Goal: Task Accomplishment & Management: Manage account settings

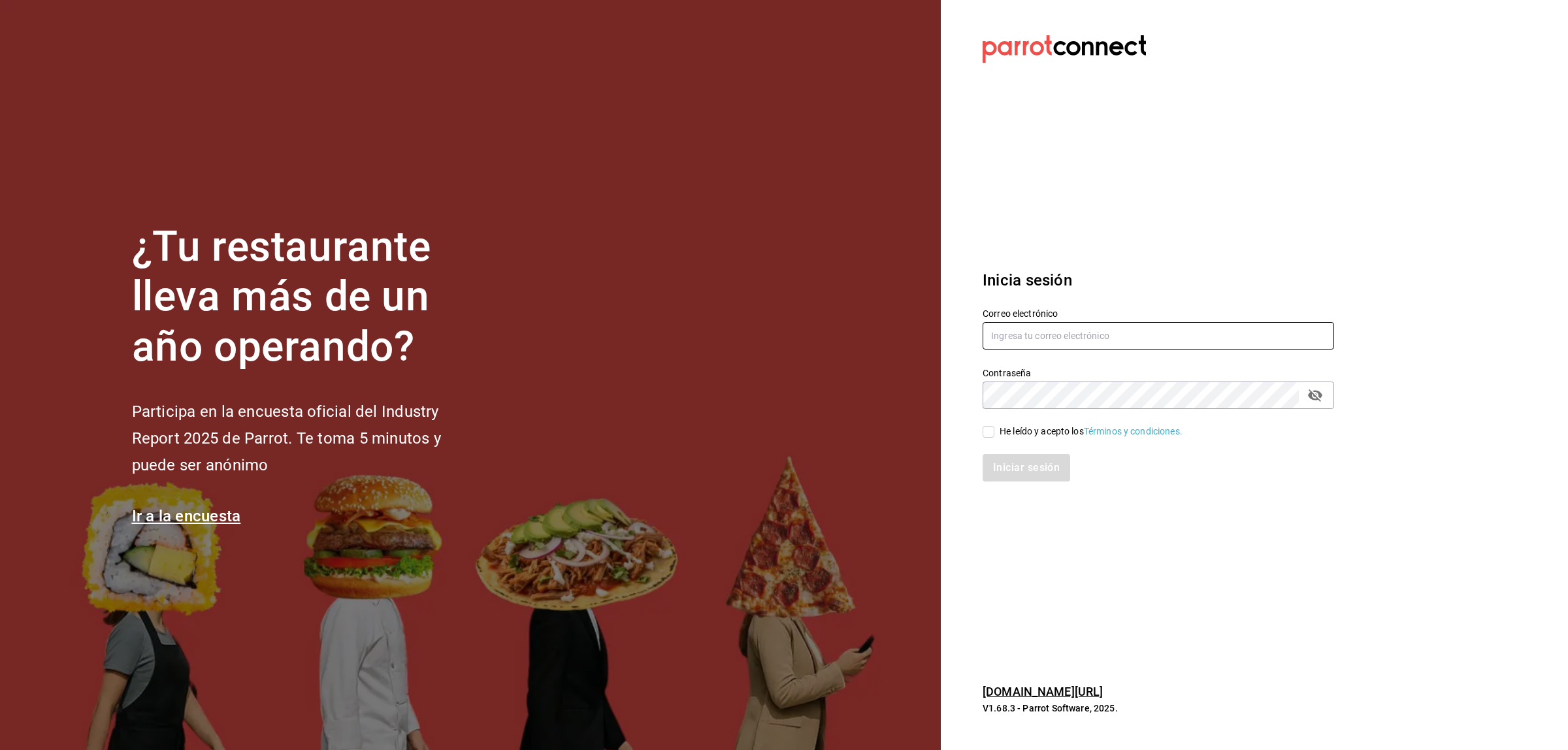
type input "[EMAIL_ADDRESS][DOMAIN_NAME]"
click at [989, 436] on input "He leído y acepto los Términos y condiciones." at bounding box center [989, 432] width 11 height 11
checkbox input "true"
click at [991, 459] on button "Iniciar sesión" at bounding box center [1027, 468] width 89 height 27
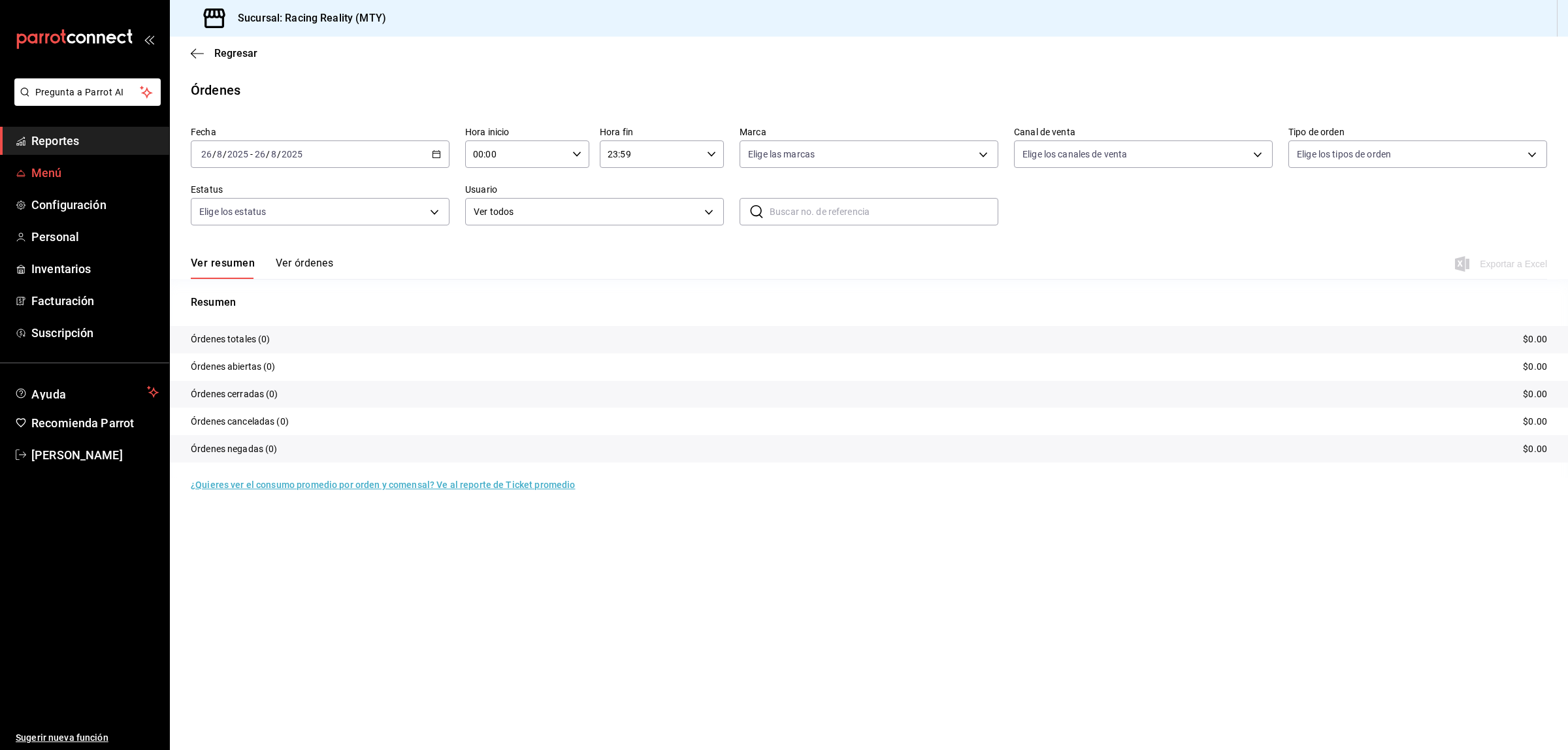
click at [62, 176] on span "Menú" at bounding box center [95, 173] width 128 height 18
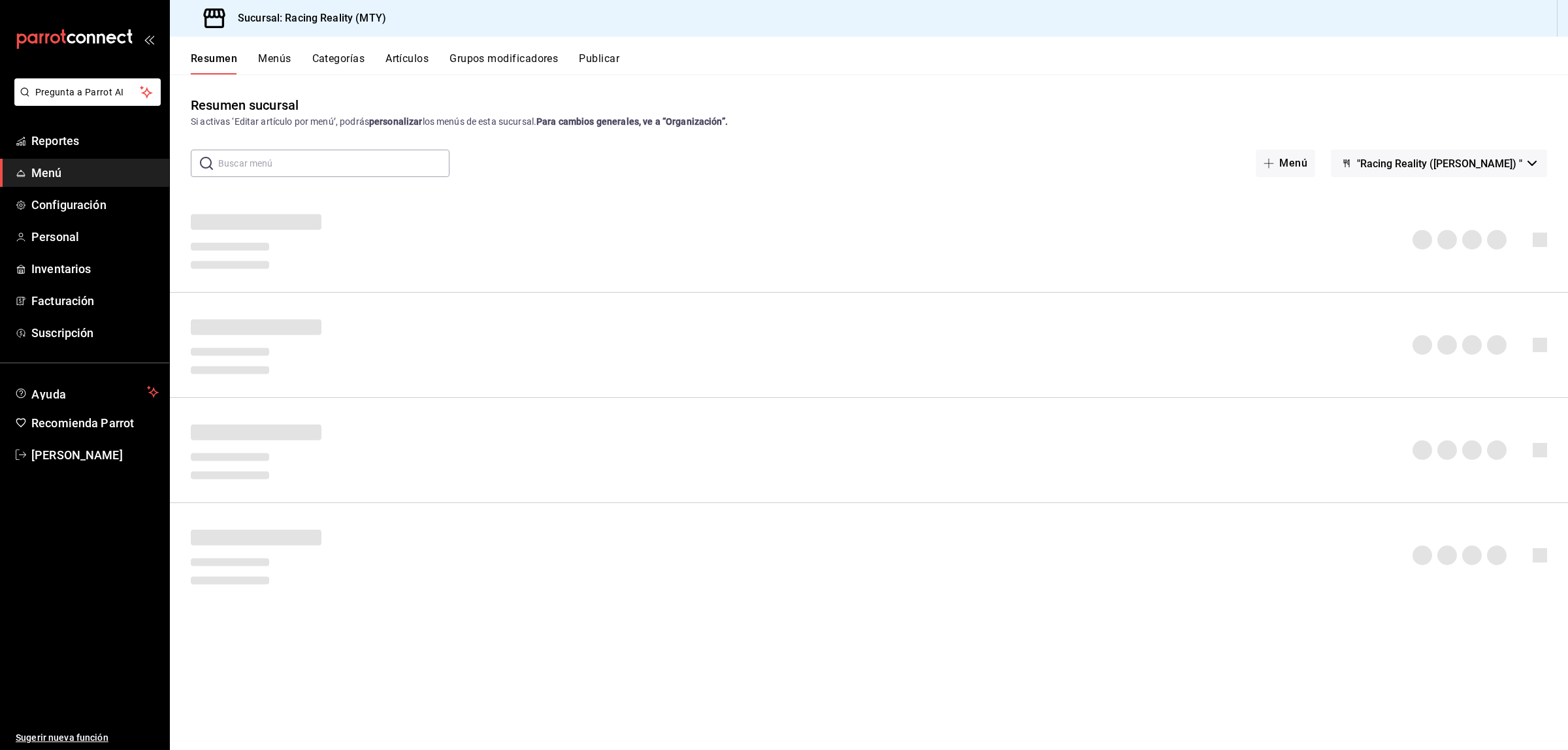
click at [399, 54] on button "Artículos" at bounding box center [407, 63] width 43 height 22
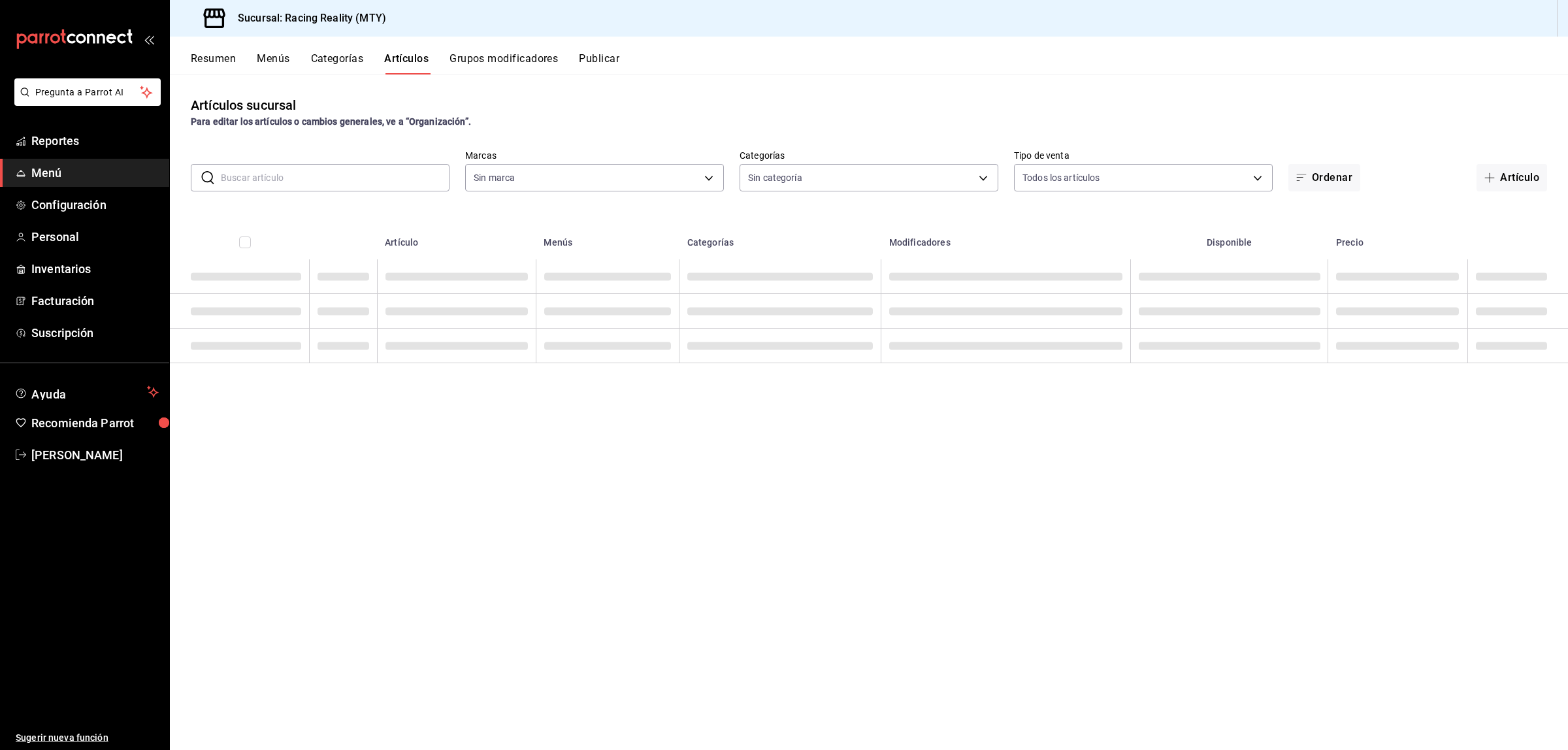
click at [279, 178] on input "text" at bounding box center [335, 178] width 229 height 26
type input "ro"
type input "bacd31c1-8415-48a9-a76c-50ea066b6713"
type input "ropa"
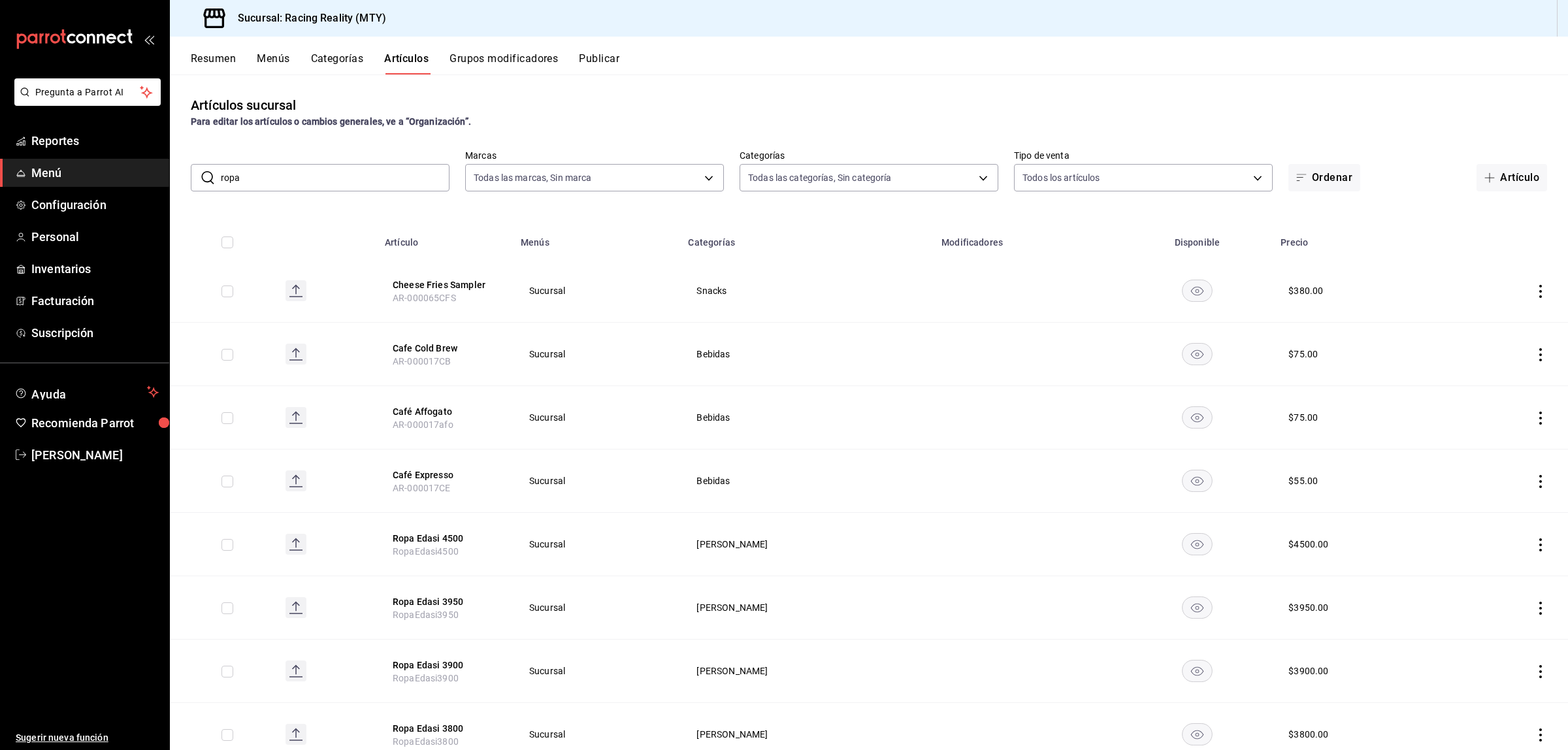
type input "3a614da3-0478-4e1c-be5f-a905868fd0ce,5e3939b2-05ff-48b5-8b63-5ac07012fd54,6f36b…"
click at [261, 182] on input "ropa" at bounding box center [335, 178] width 229 height 26
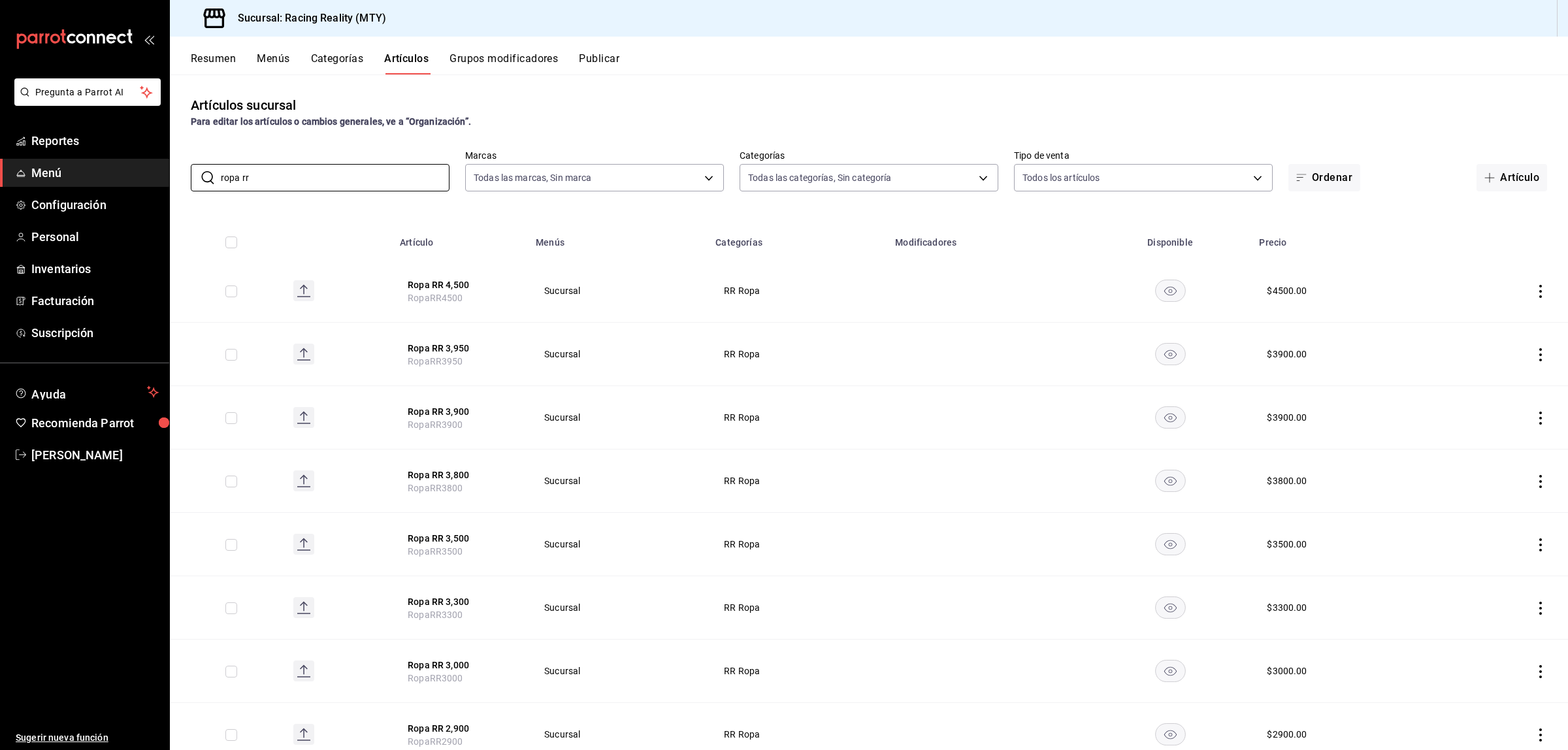
type input "ropa rr"
click at [1534, 285] on icon "actions" at bounding box center [1541, 292] width 13 height 13
click at [1484, 351] on span "Duplicar" at bounding box center [1488, 348] width 34 height 14
click at [1527, 279] on td at bounding box center [1503, 291] width 130 height 63
click at [1527, 283] on td at bounding box center [1503, 291] width 130 height 63
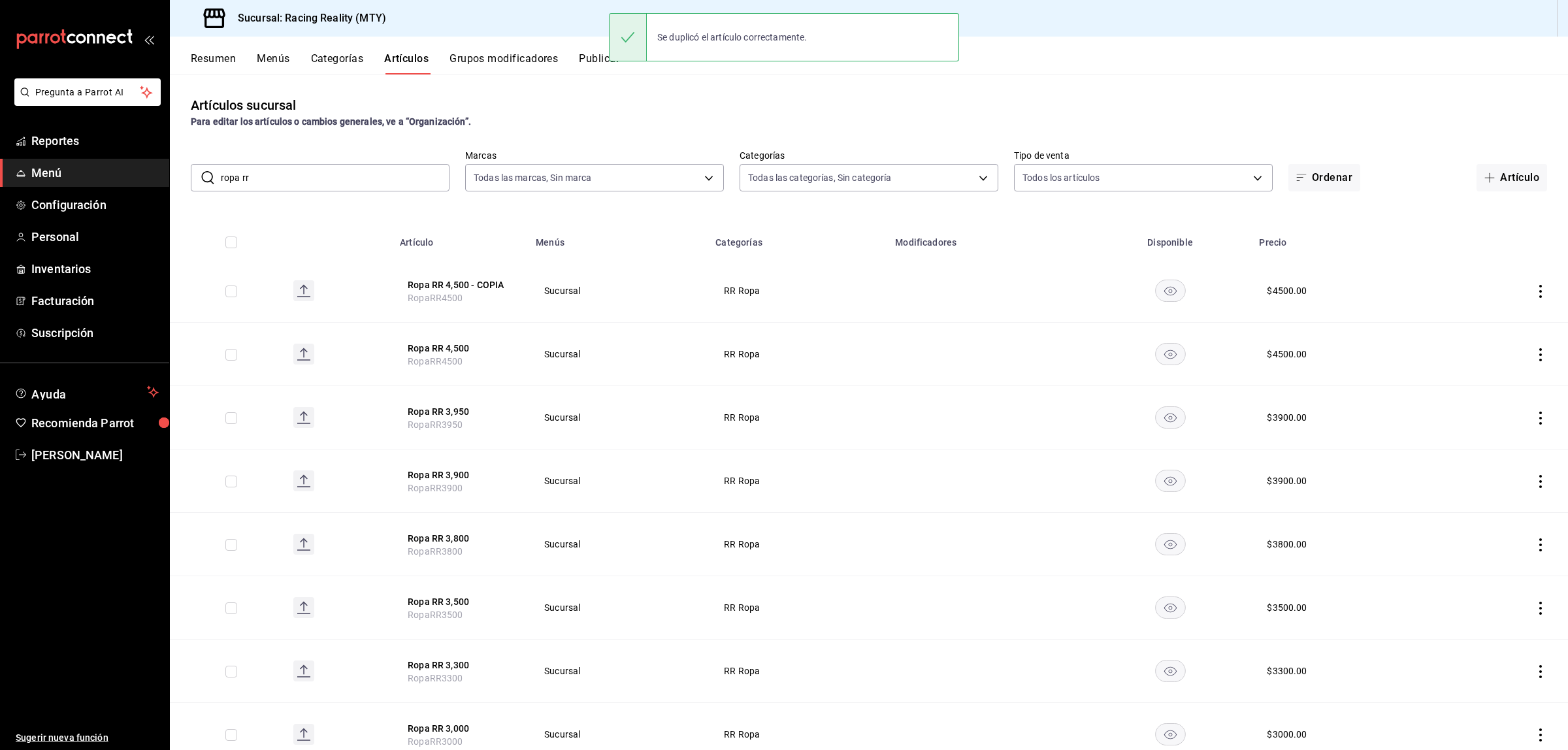
click at [1534, 289] on icon "actions" at bounding box center [1541, 292] width 13 height 13
click at [1474, 315] on span "Editar" at bounding box center [1488, 322] width 34 height 14
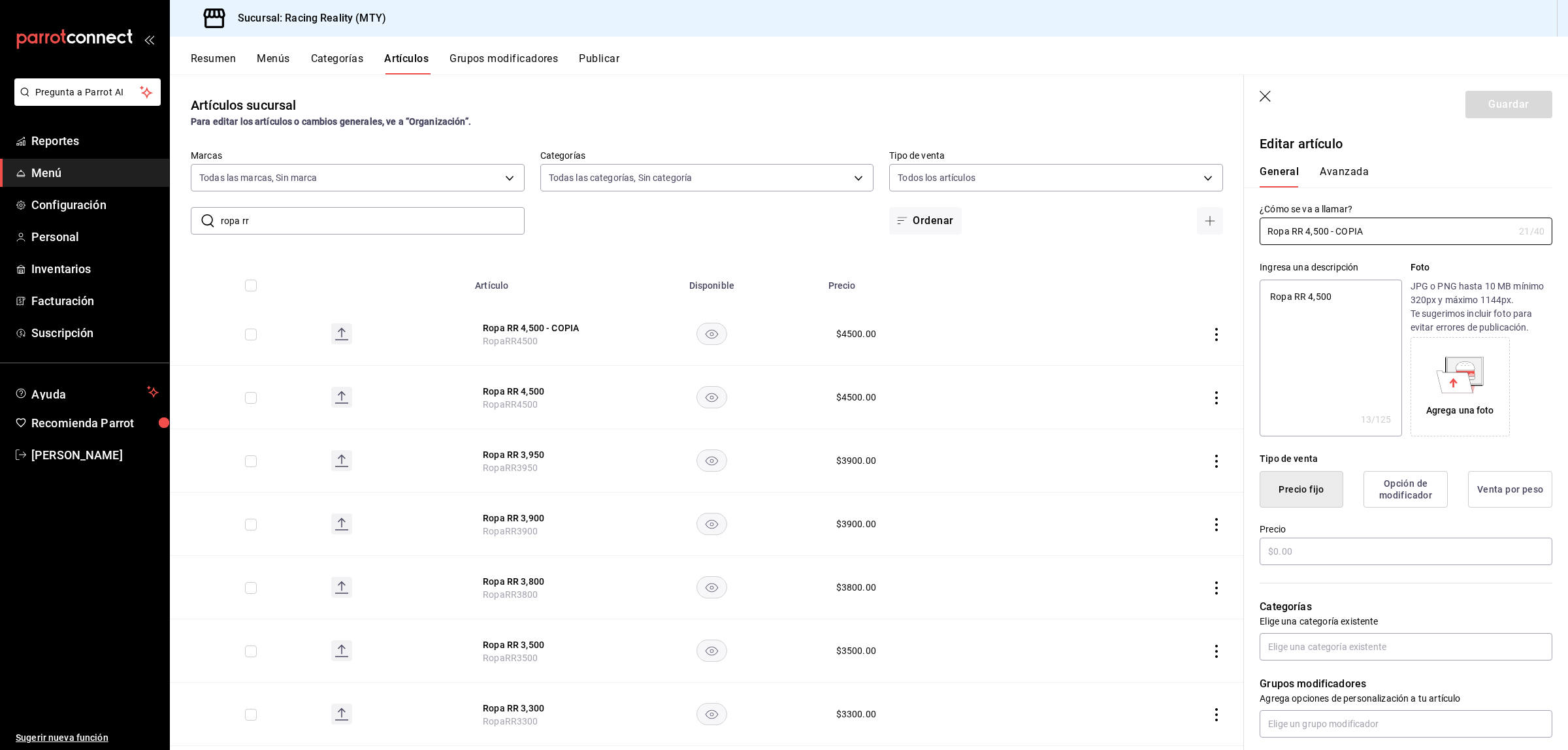
type textarea "x"
type input "$4500.00"
type input "Ropa RR 4,500 - CO"
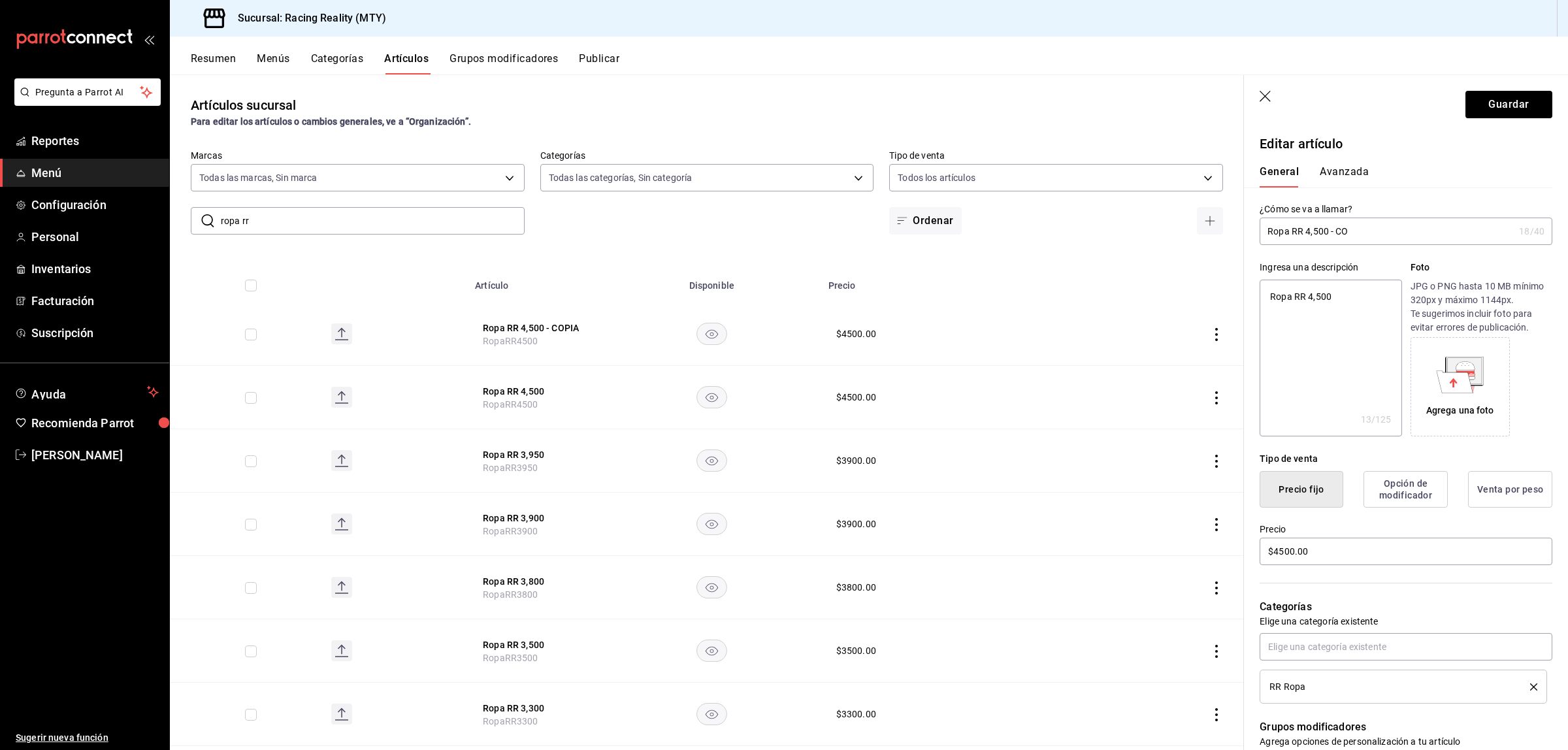
type textarea "x"
type input "Ropa RR 4,500 -"
type textarea "x"
type input "Ropa RR 4,500"
type textarea "x"
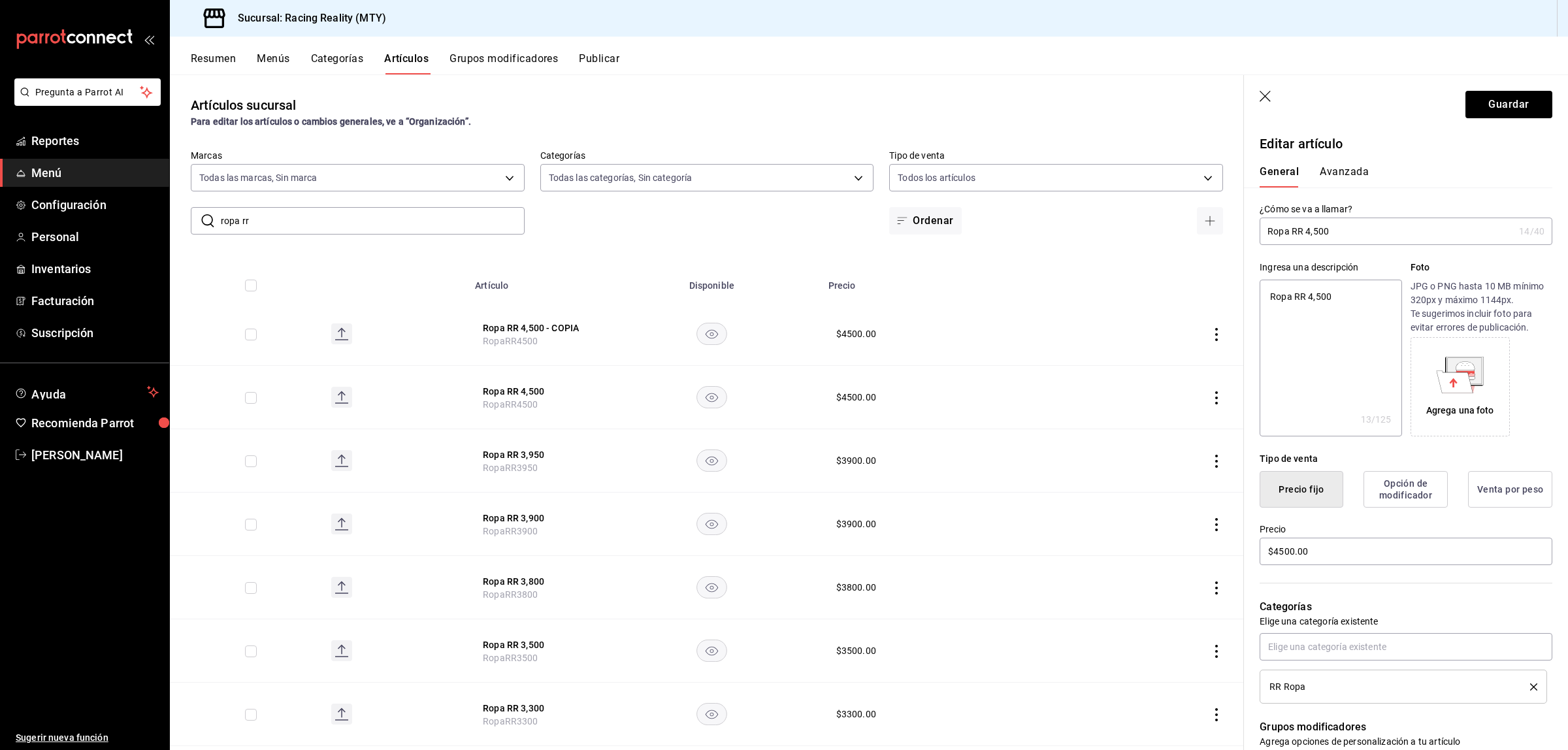
type input "Ropa RR 4,500"
type textarea "x"
type input "Ropa RR 4,00"
type textarea "x"
type input "Ropa RR 4,900"
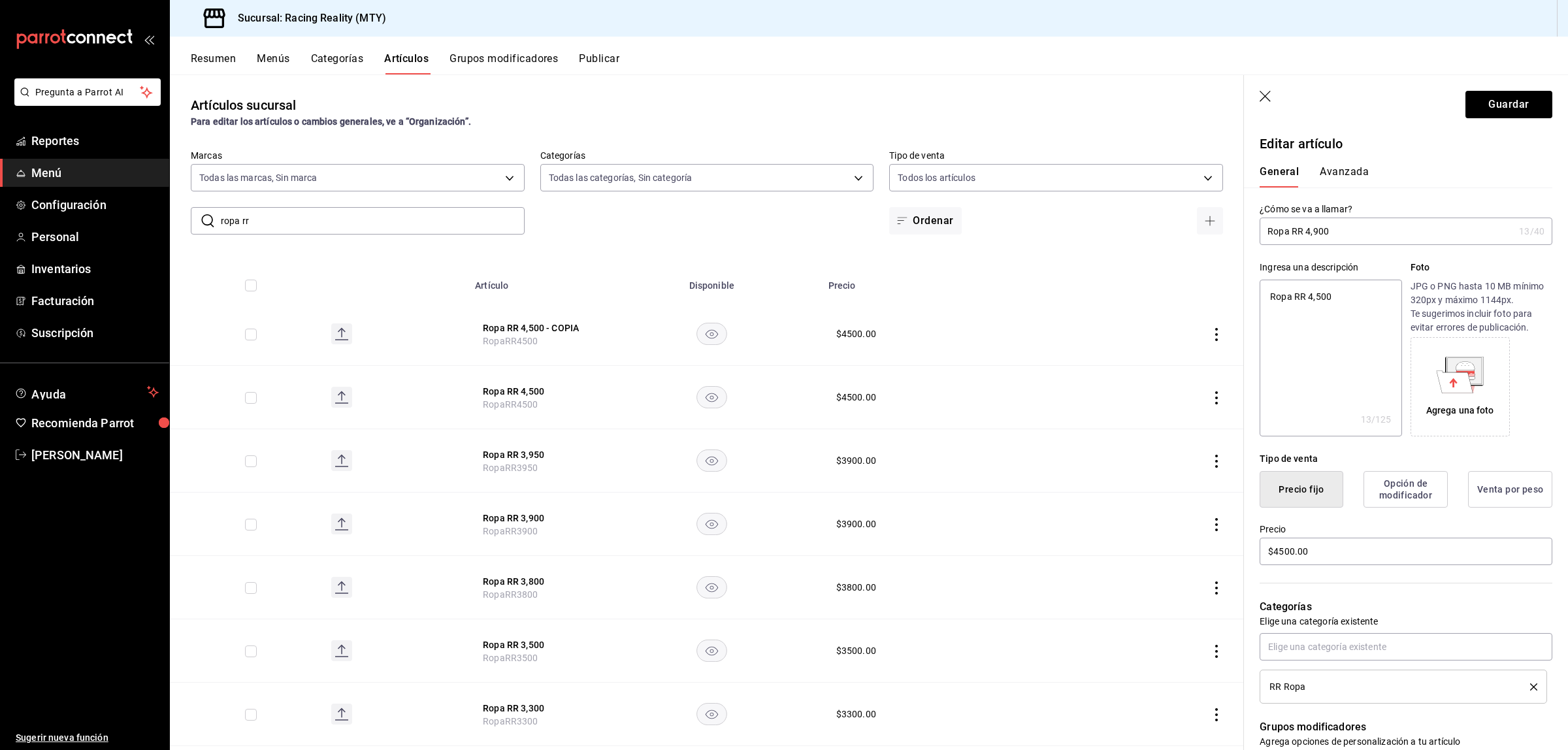
type textarea "x"
type input "Ropa RR 4,900"
type textarea "x"
click at [1319, 298] on textarea "Ropa RR 4,500" at bounding box center [1330, 357] width 142 height 157
type textarea "Ropa RR 4,00"
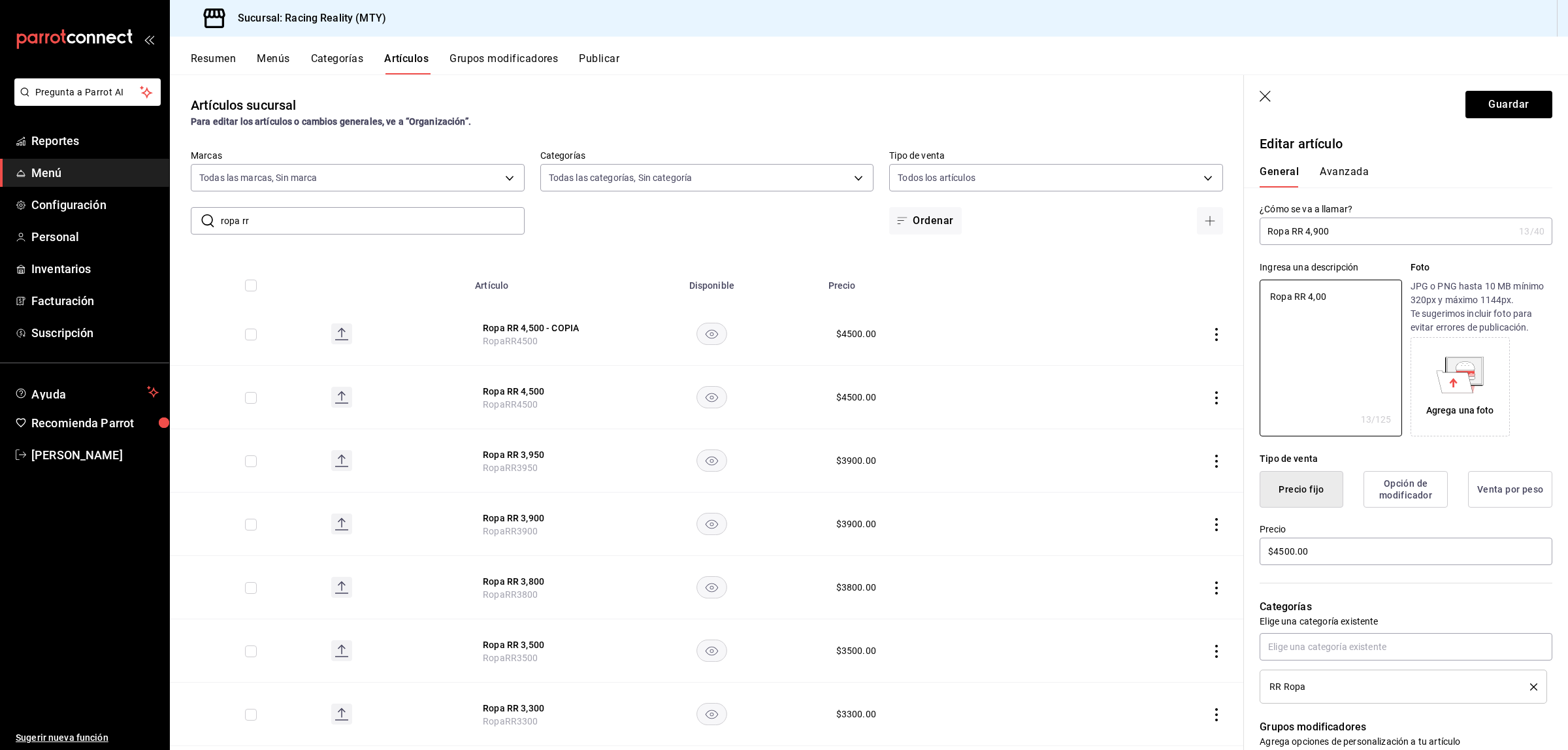
type textarea "x"
type textarea "Ropa RR 4,900"
type textarea "x"
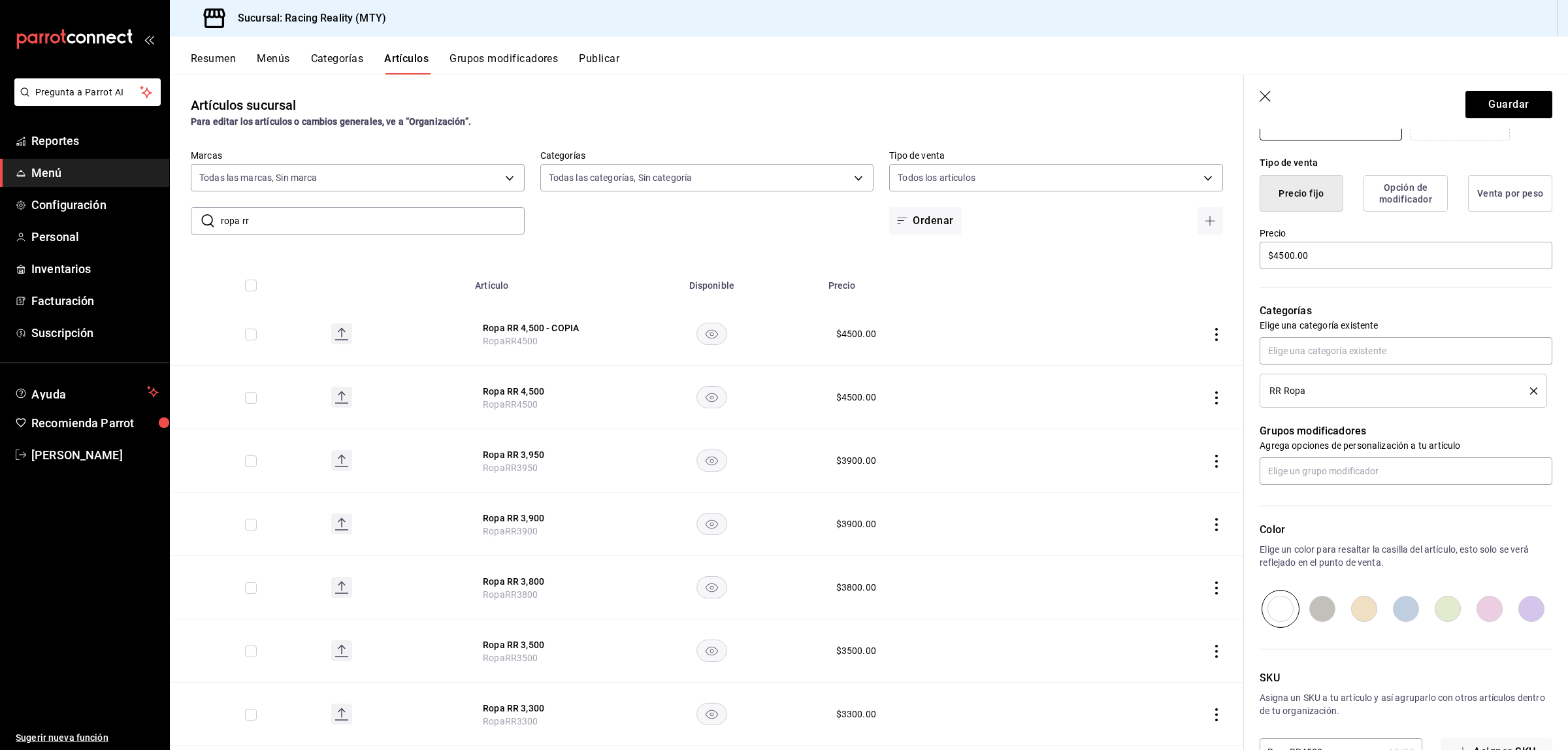
scroll to position [301, 0]
type textarea "Ropa RR 4,900"
type textarea "x"
click at [1284, 249] on input "$4500.00" at bounding box center [1405, 251] width 293 height 27
type input "$400.00"
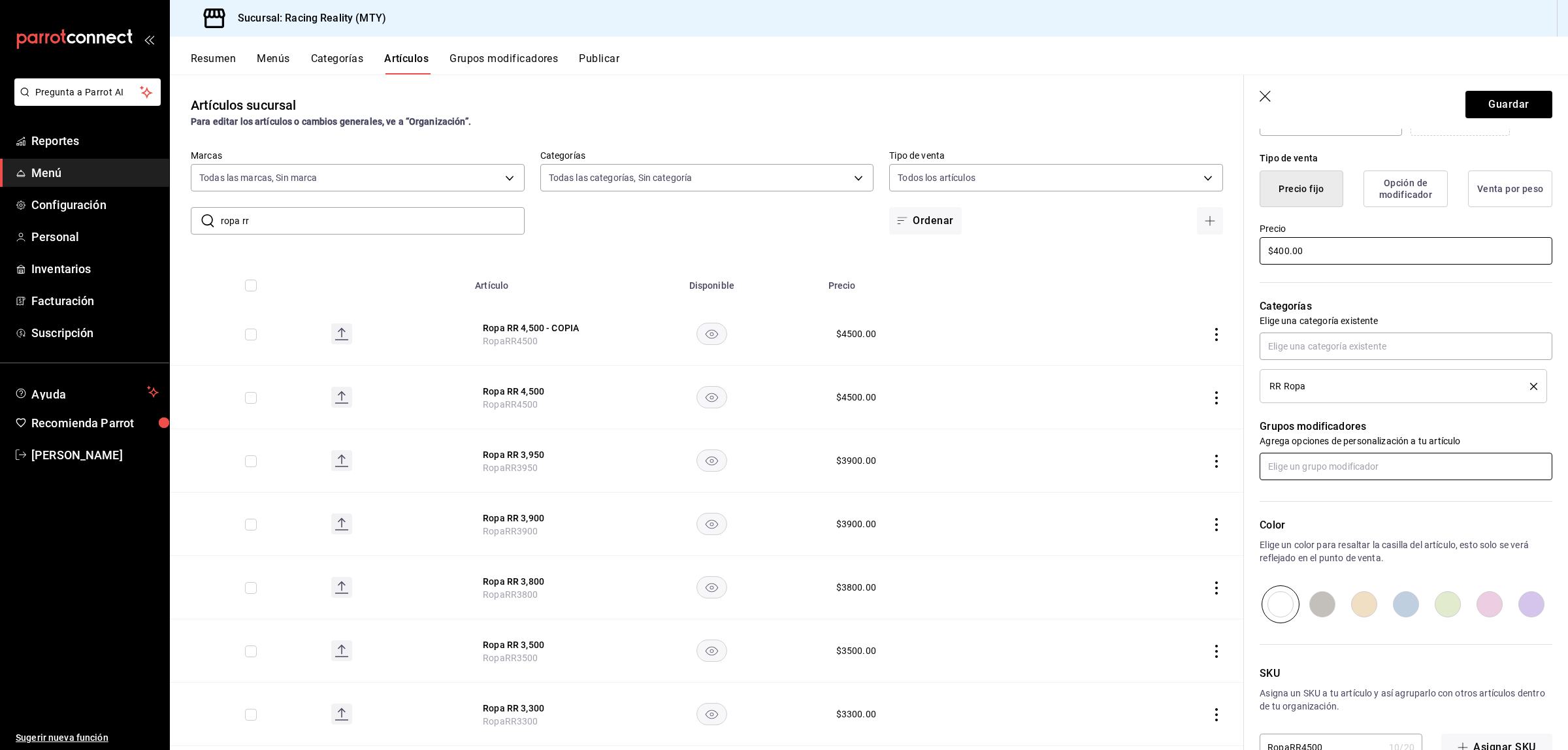
type textarea "x"
type input "$4900.00"
type textarea "x"
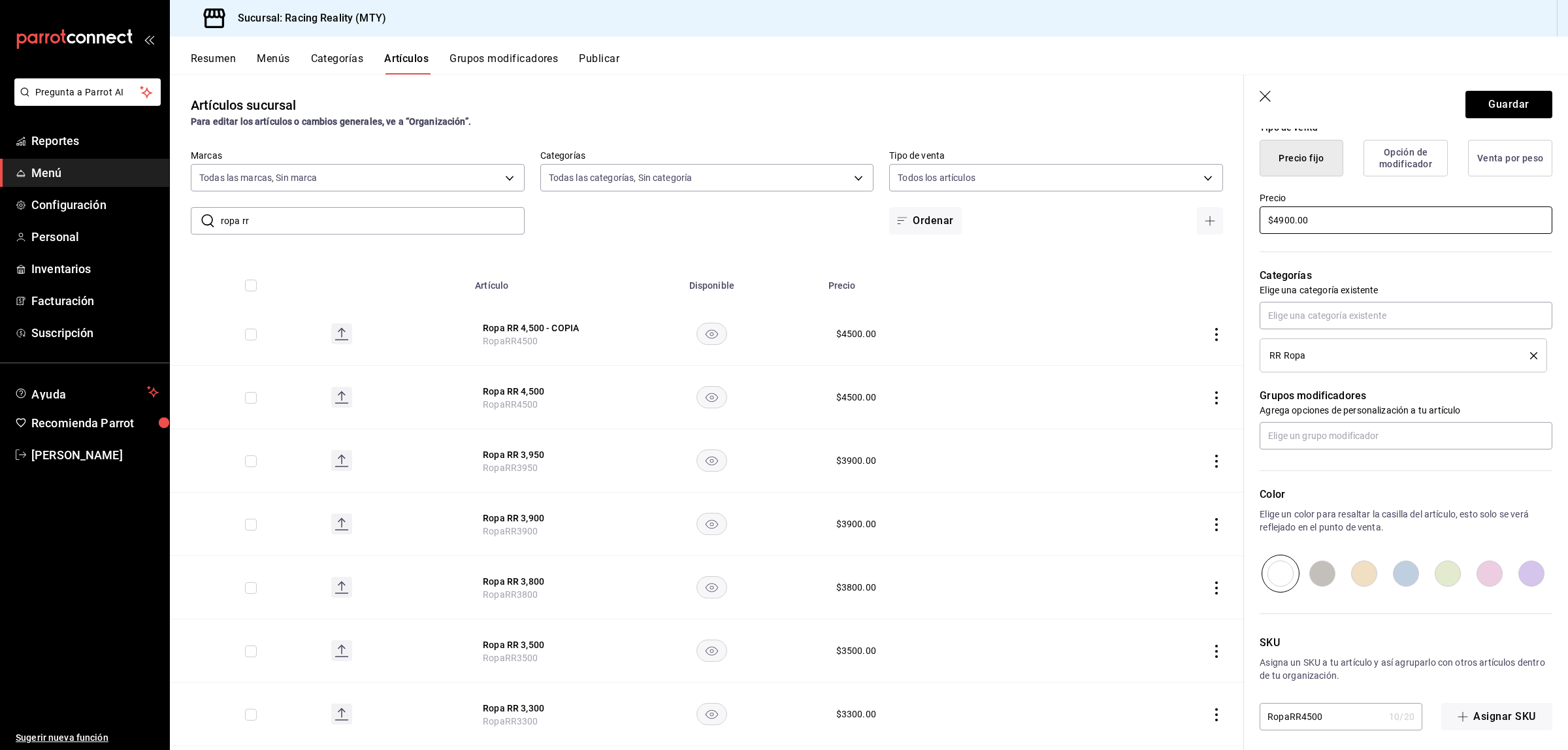
scroll to position [338, 0]
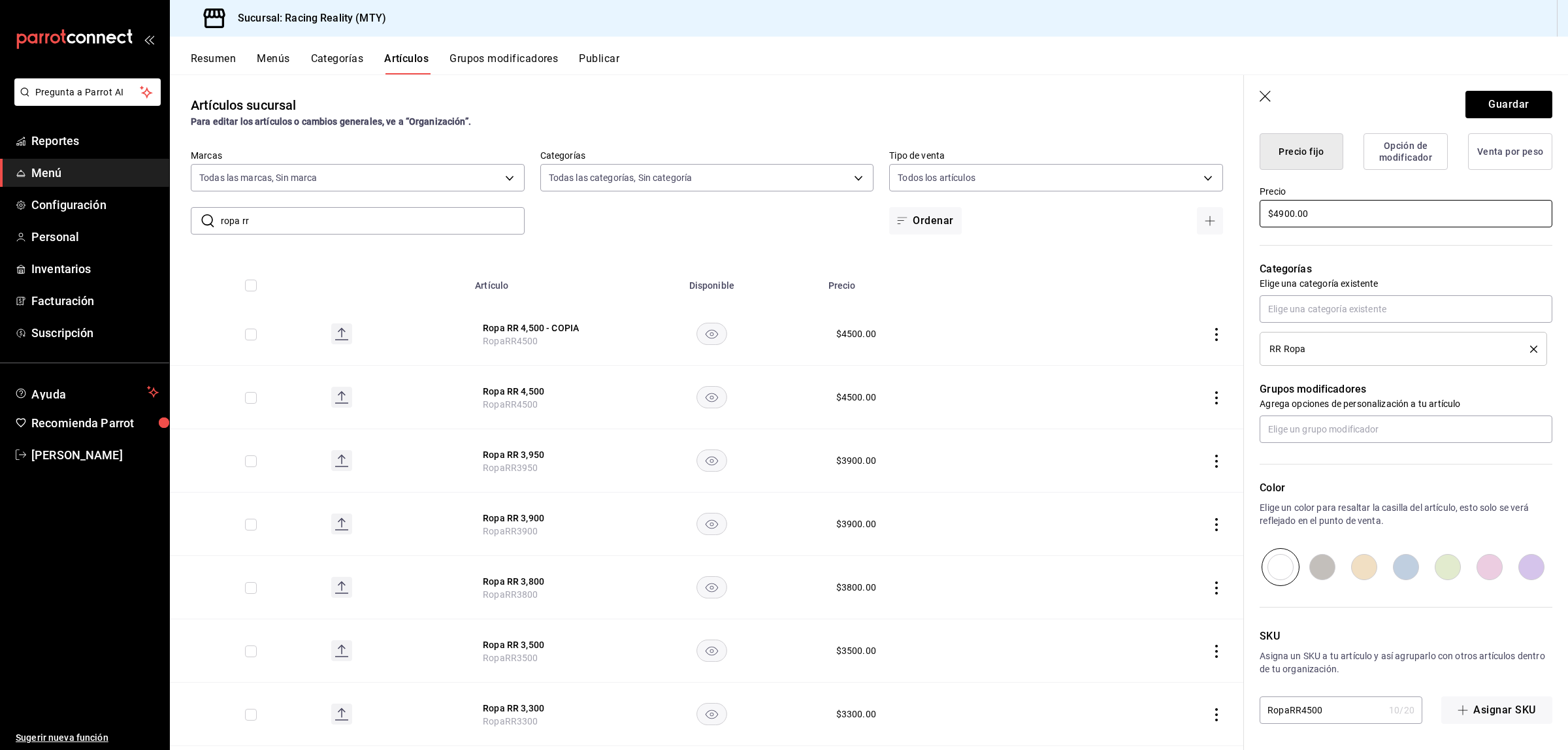
type input "$4900.00"
click at [1317, 702] on input "RopaRR4500" at bounding box center [1321, 710] width 124 height 26
type input "RopaRR400"
type textarea "x"
type input "RopaRR4900"
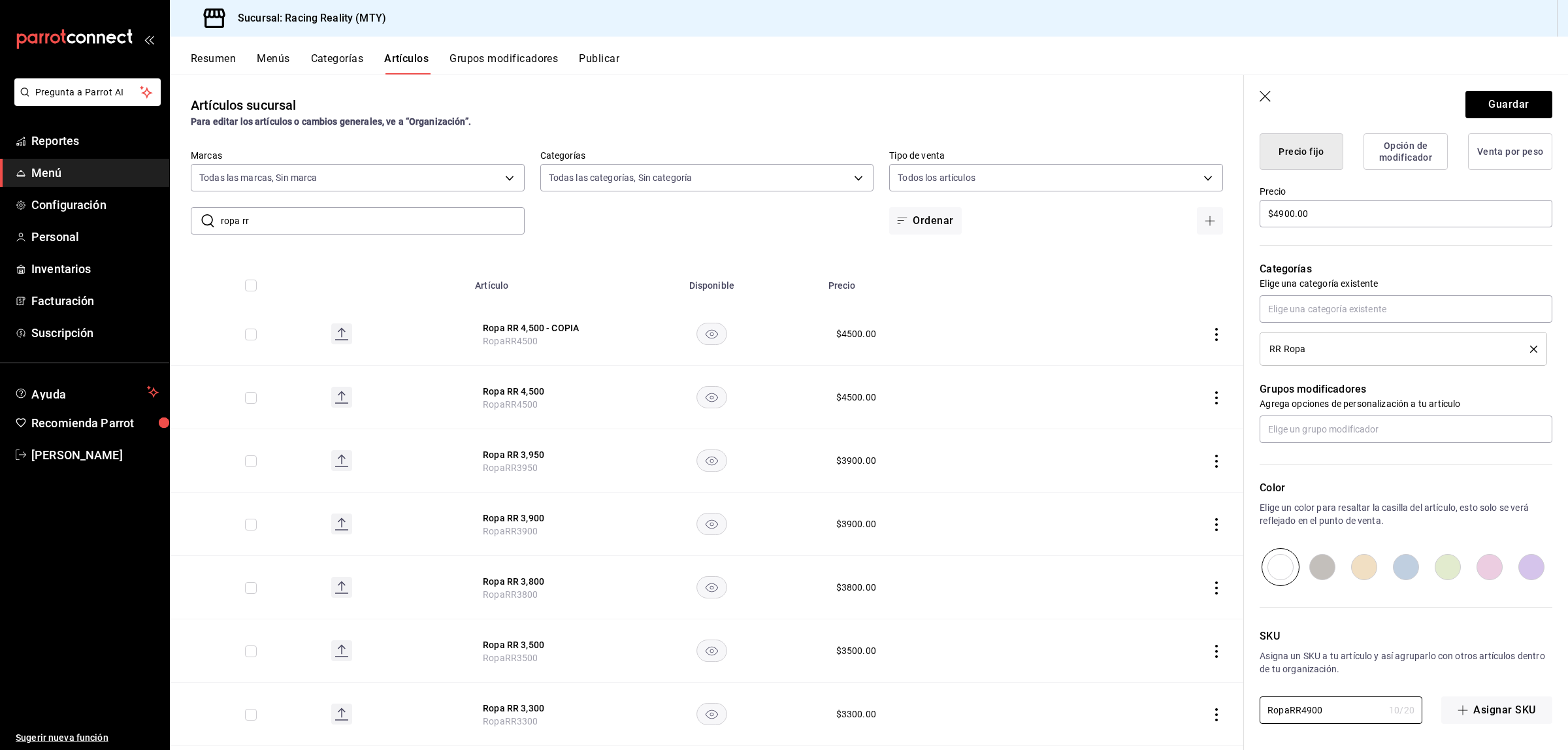
type textarea "x"
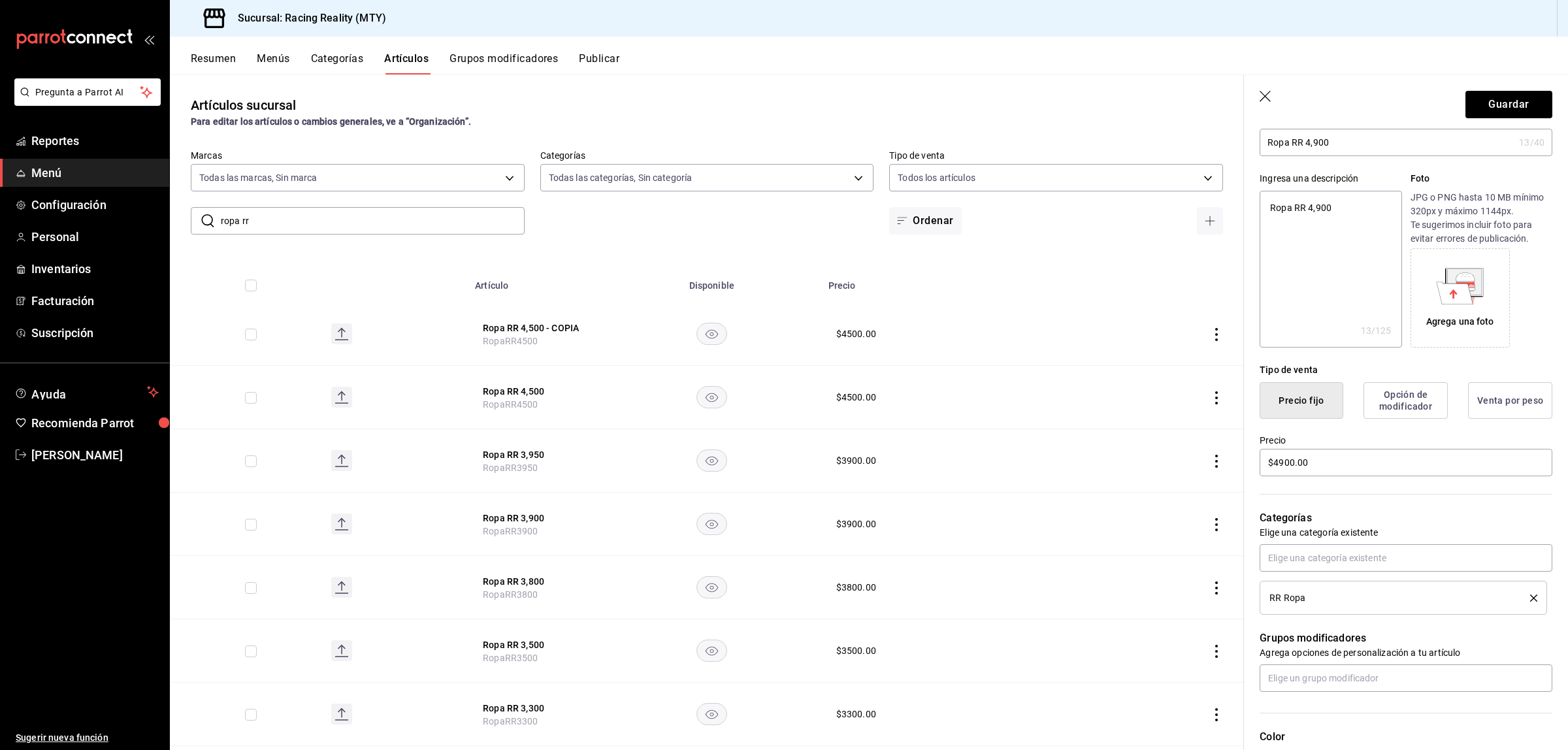
scroll to position [0, 0]
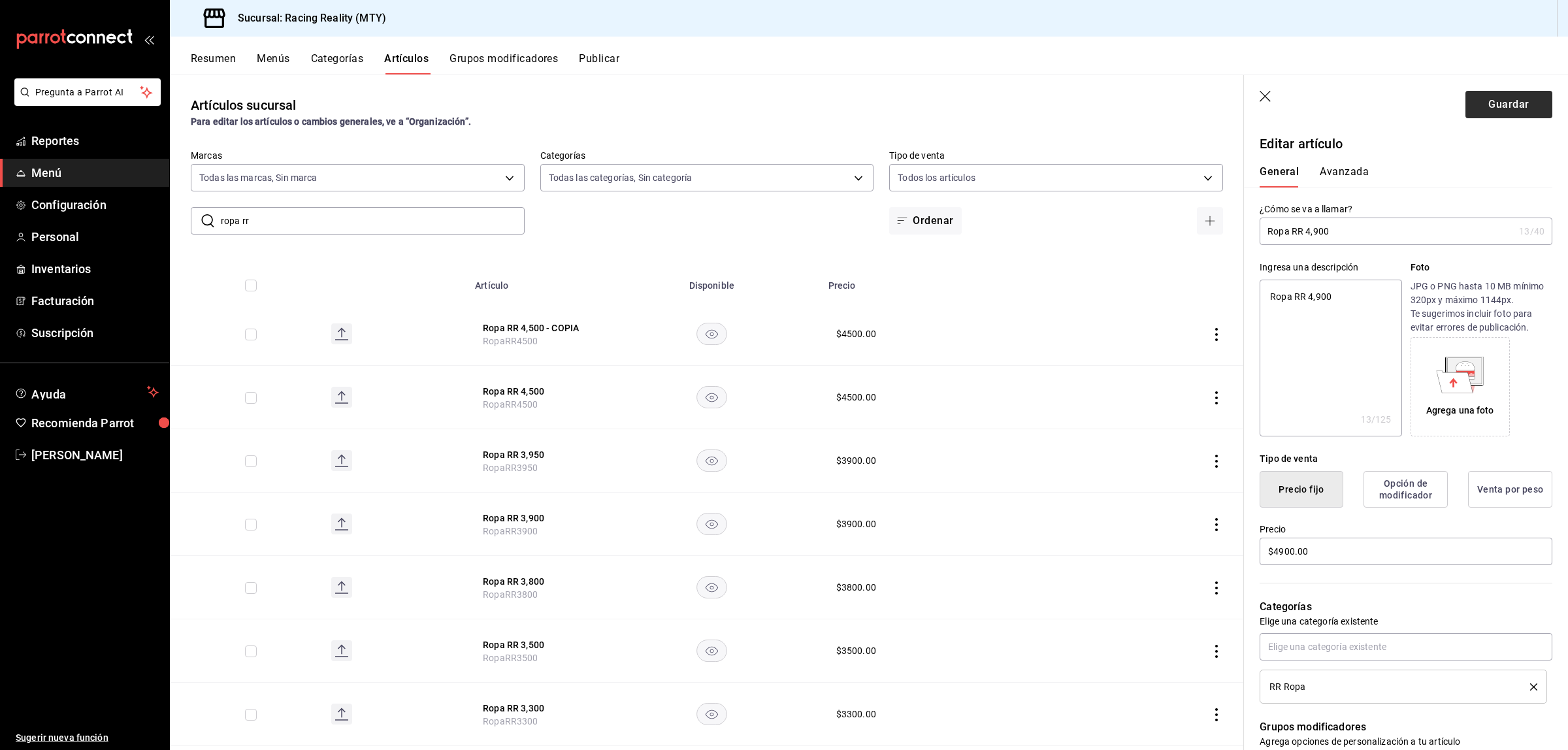
type input "RopaRR4900"
click at [1487, 96] on button "Guardar" at bounding box center [1509, 105] width 87 height 27
type textarea "x"
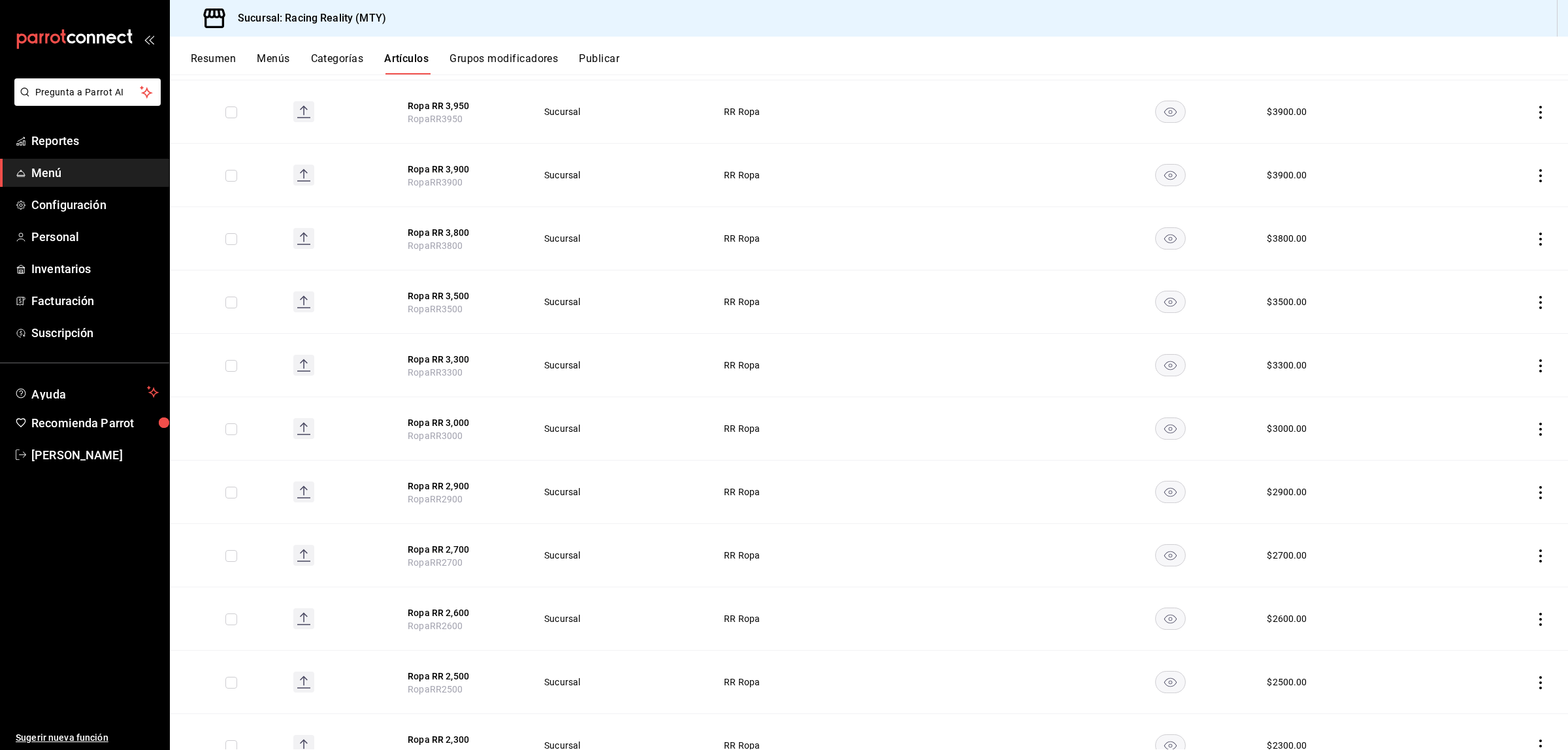
scroll to position [370, 0]
click at [1539, 491] on icon "actions" at bounding box center [1541, 491] width 3 height 13
click at [1458, 103] on div at bounding box center [784, 375] width 1568 height 750
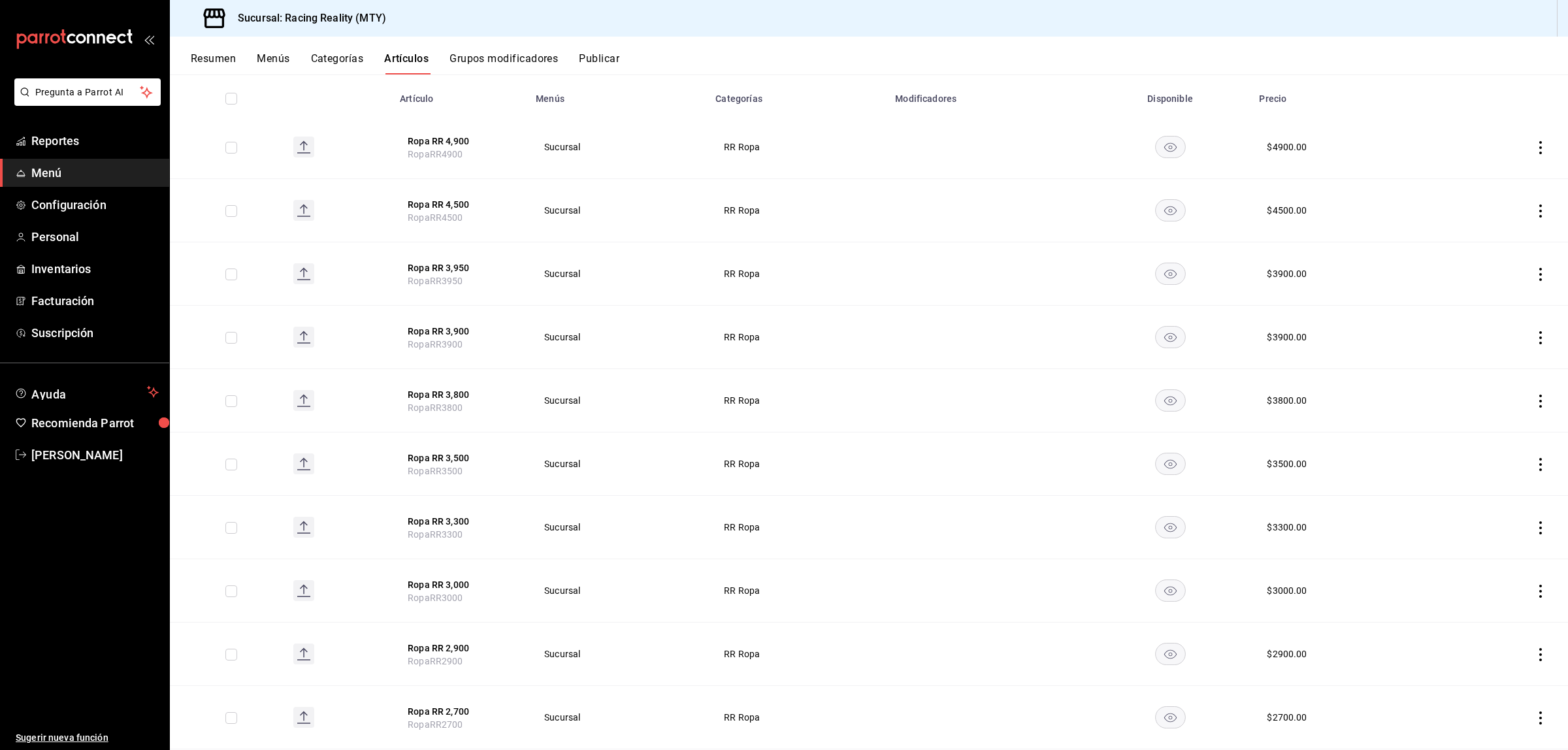
scroll to position [0, 0]
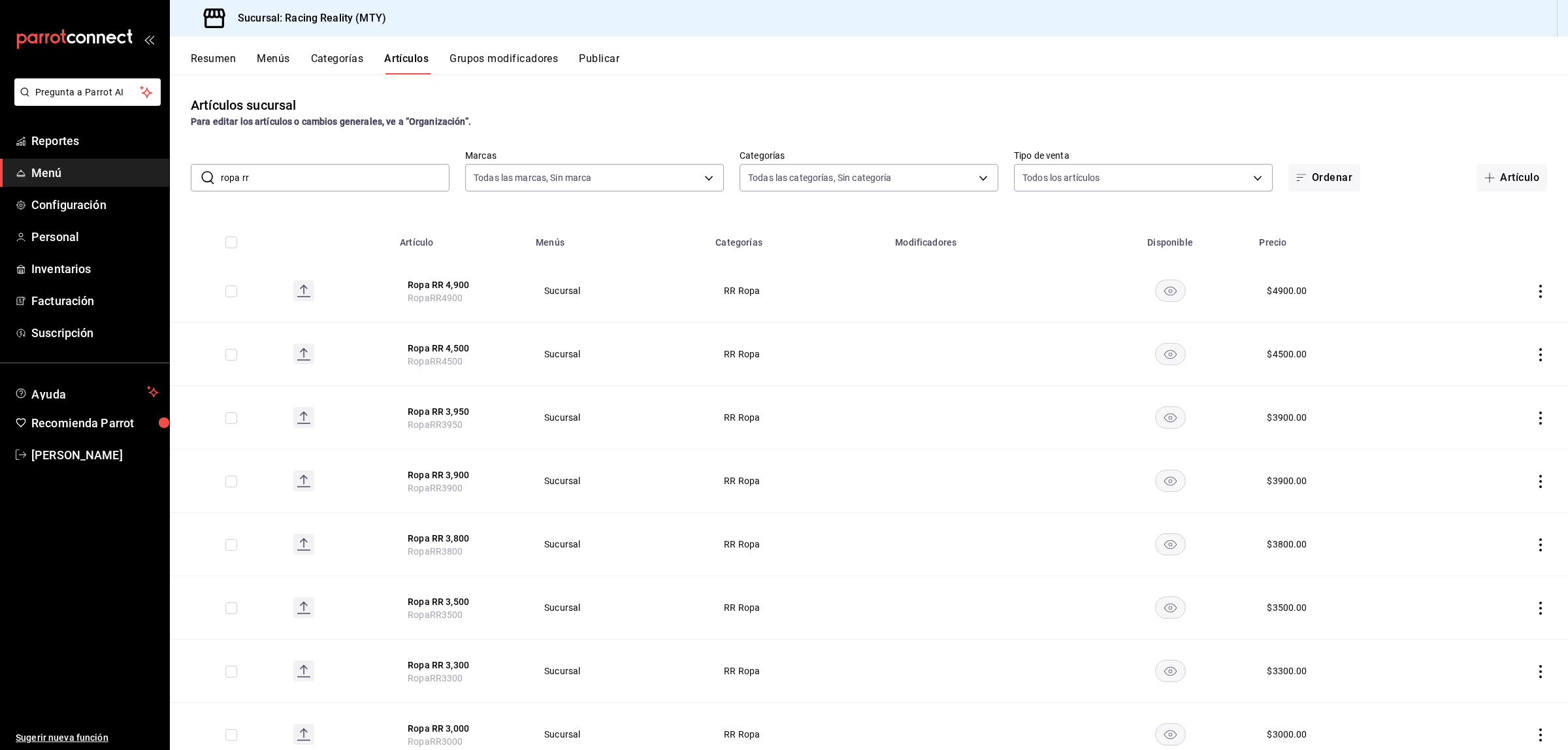
click at [1534, 294] on icon "actions" at bounding box center [1541, 292] width 13 height 13
click at [781, 112] on div at bounding box center [784, 375] width 1568 height 750
click at [1527, 283] on td at bounding box center [1503, 291] width 130 height 63
click at [1534, 294] on icon "actions" at bounding box center [1541, 292] width 13 height 13
click at [1460, 319] on icon at bounding box center [1456, 322] width 11 height 11
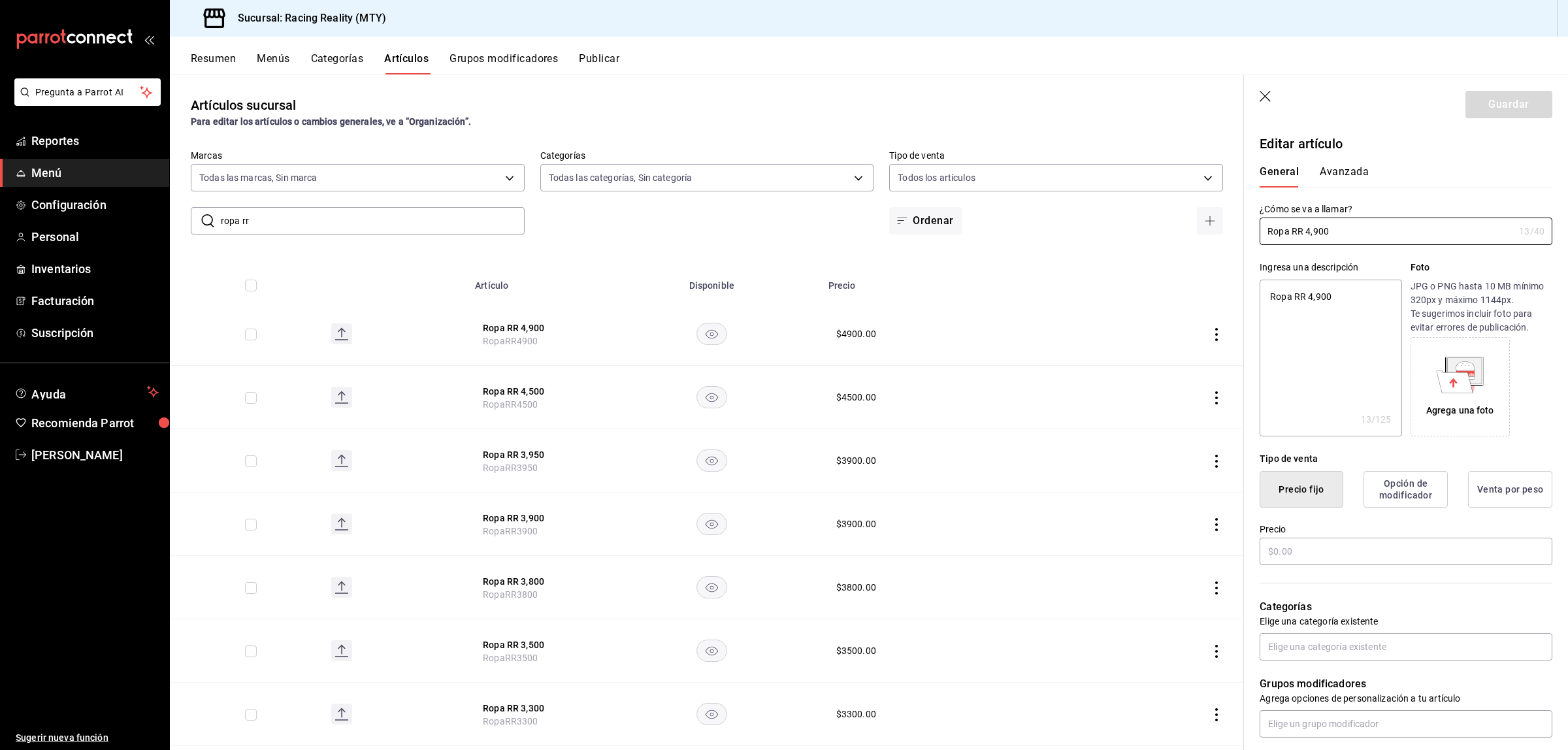
type textarea "x"
type input "$4900.00"
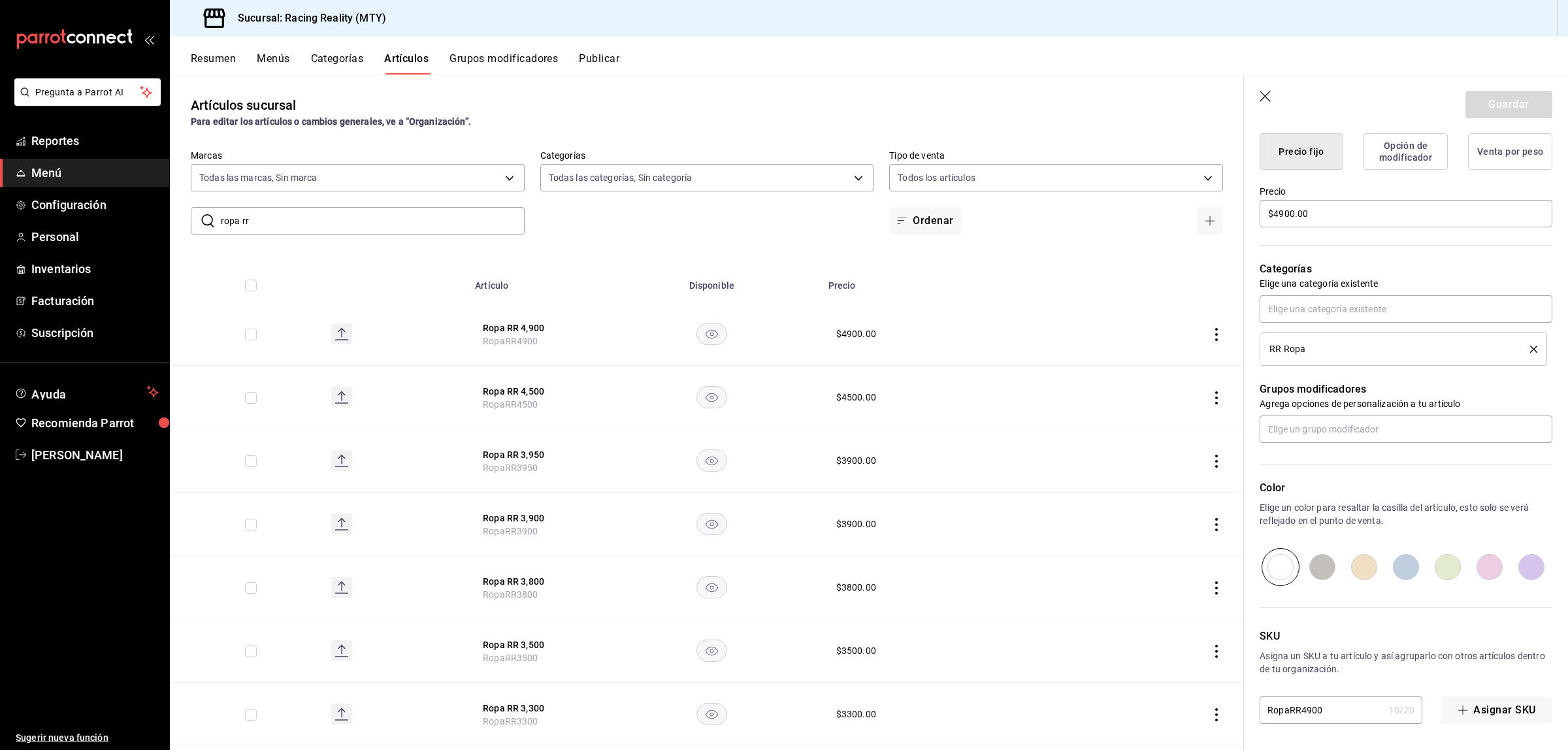
click at [1268, 96] on icon "button" at bounding box center [1266, 97] width 13 height 13
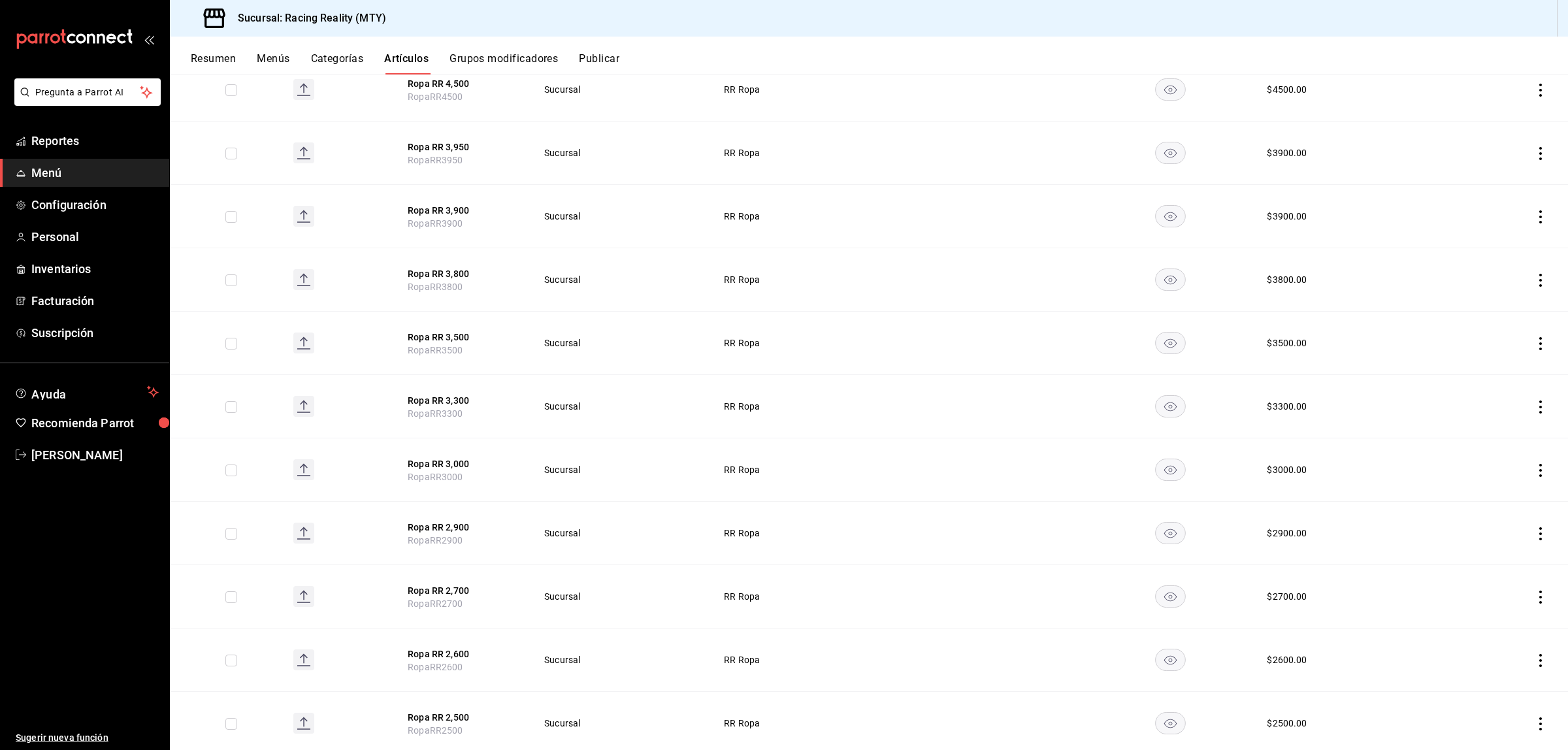
scroll to position [275, 0]
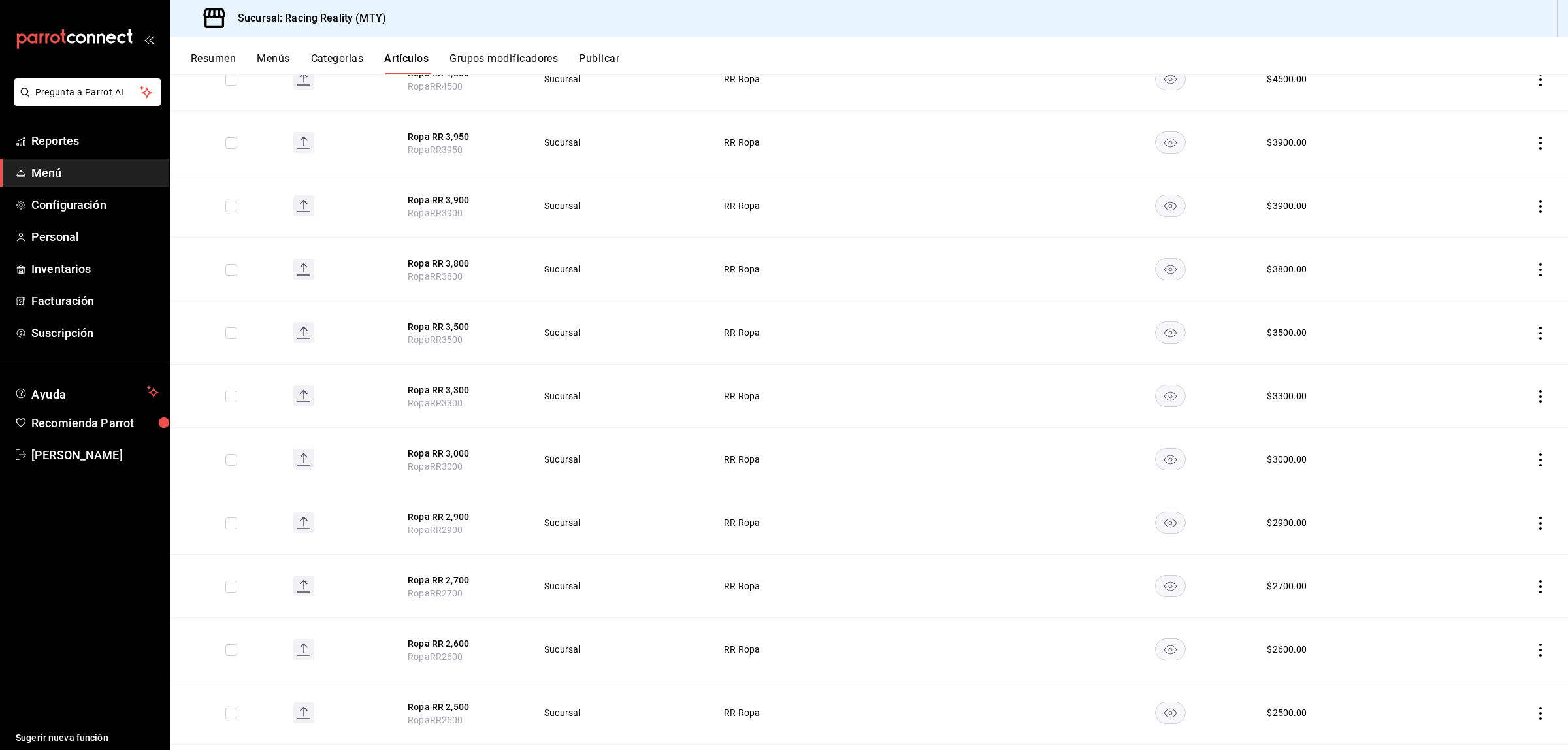
click at [1527, 576] on td at bounding box center [1503, 586] width 130 height 63
click at [1534, 585] on icon "actions" at bounding box center [1541, 587] width 13 height 13
click at [1472, 638] on span "Duplicar" at bounding box center [1488, 644] width 34 height 14
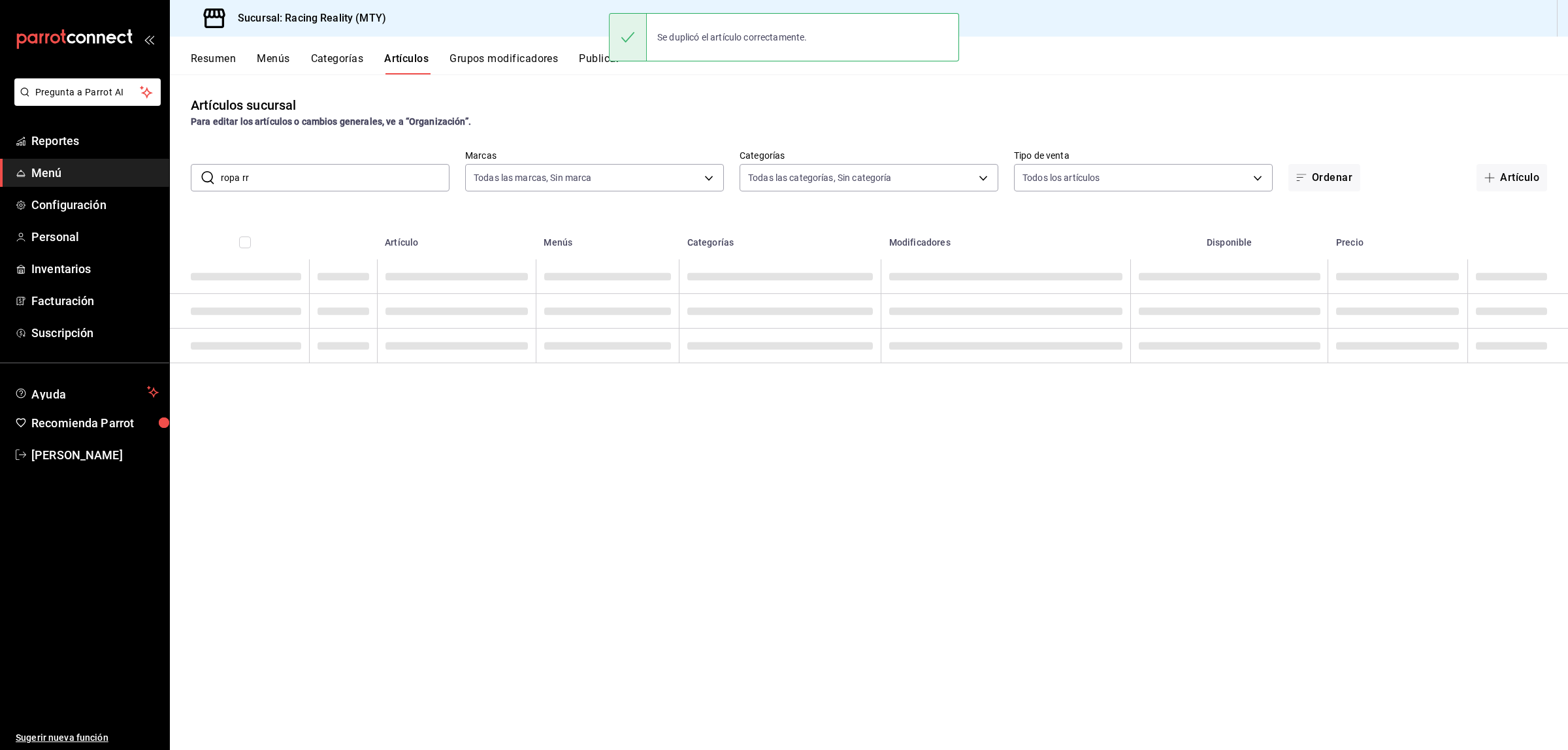
scroll to position [0, 0]
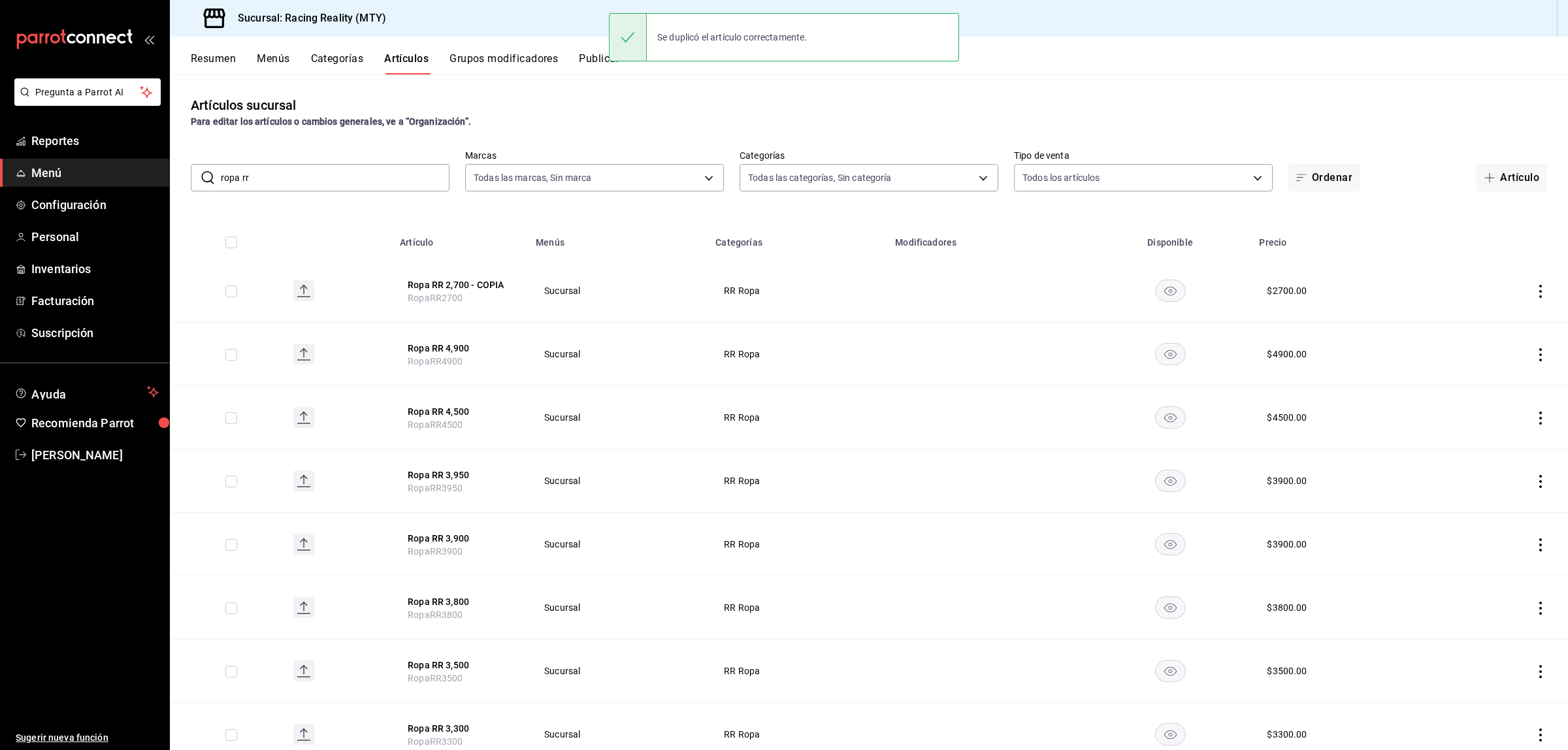
click at [1534, 292] on icon "actions" at bounding box center [1541, 292] width 13 height 13
click at [1493, 315] on span "Editar" at bounding box center [1488, 322] width 34 height 14
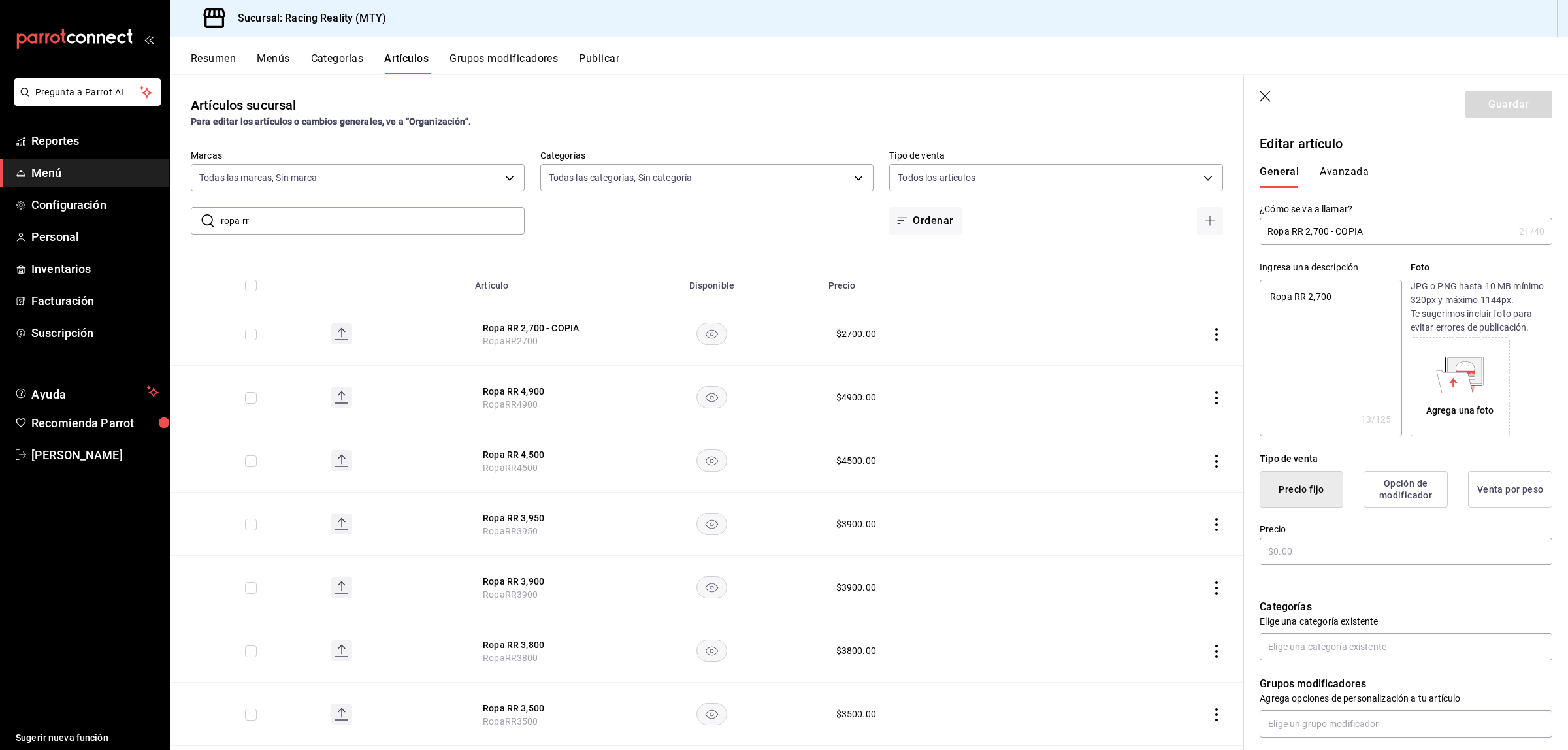
type textarea "x"
type input "$2700.00"
type input "Ropa RR 2,700 - COPI"
type textarea "x"
type input "Ropa RR 2,700 - COP"
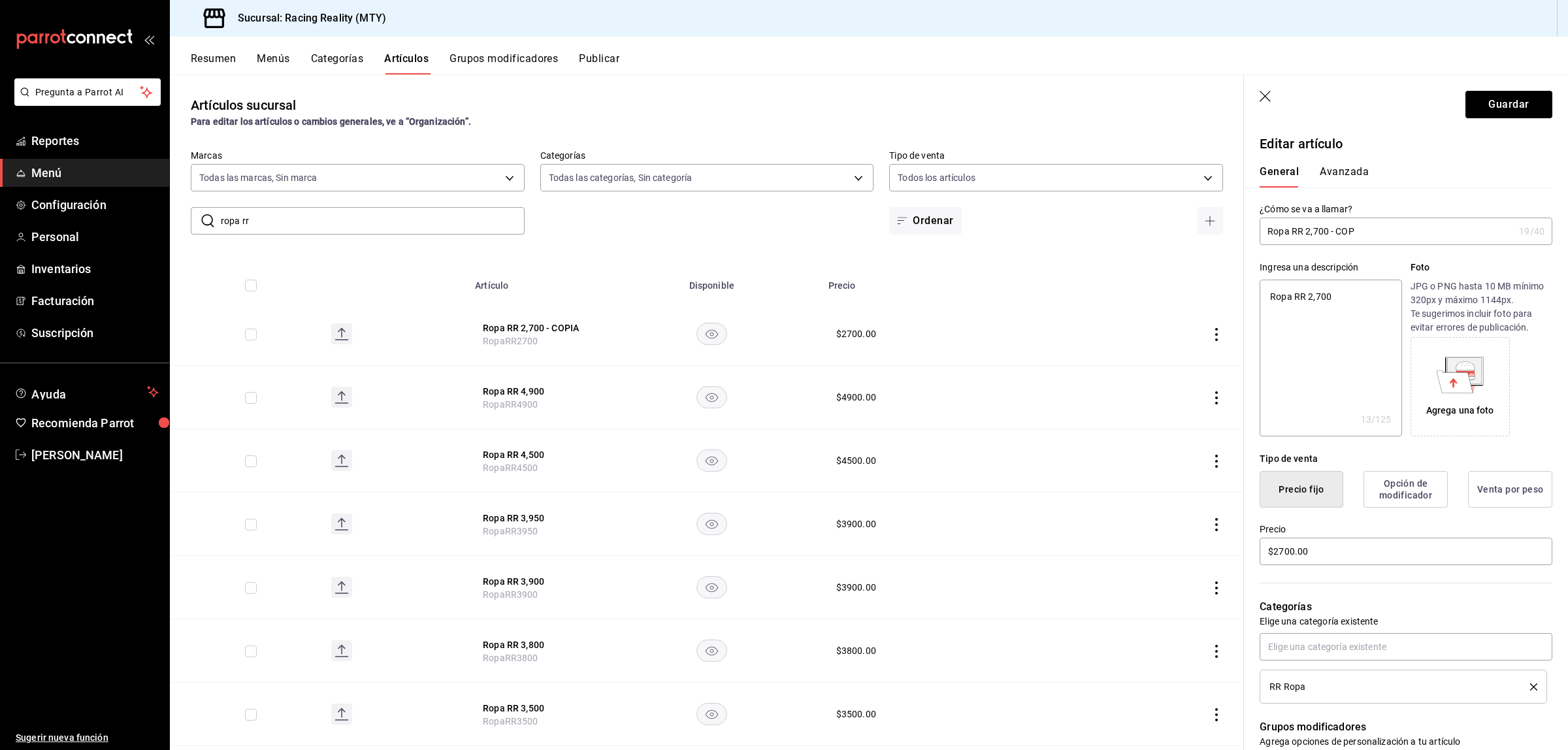
type textarea "x"
type input "Ropa RR 2,700 - CO"
type textarea "x"
type input "Ropa RR 2,700 - C"
type textarea "x"
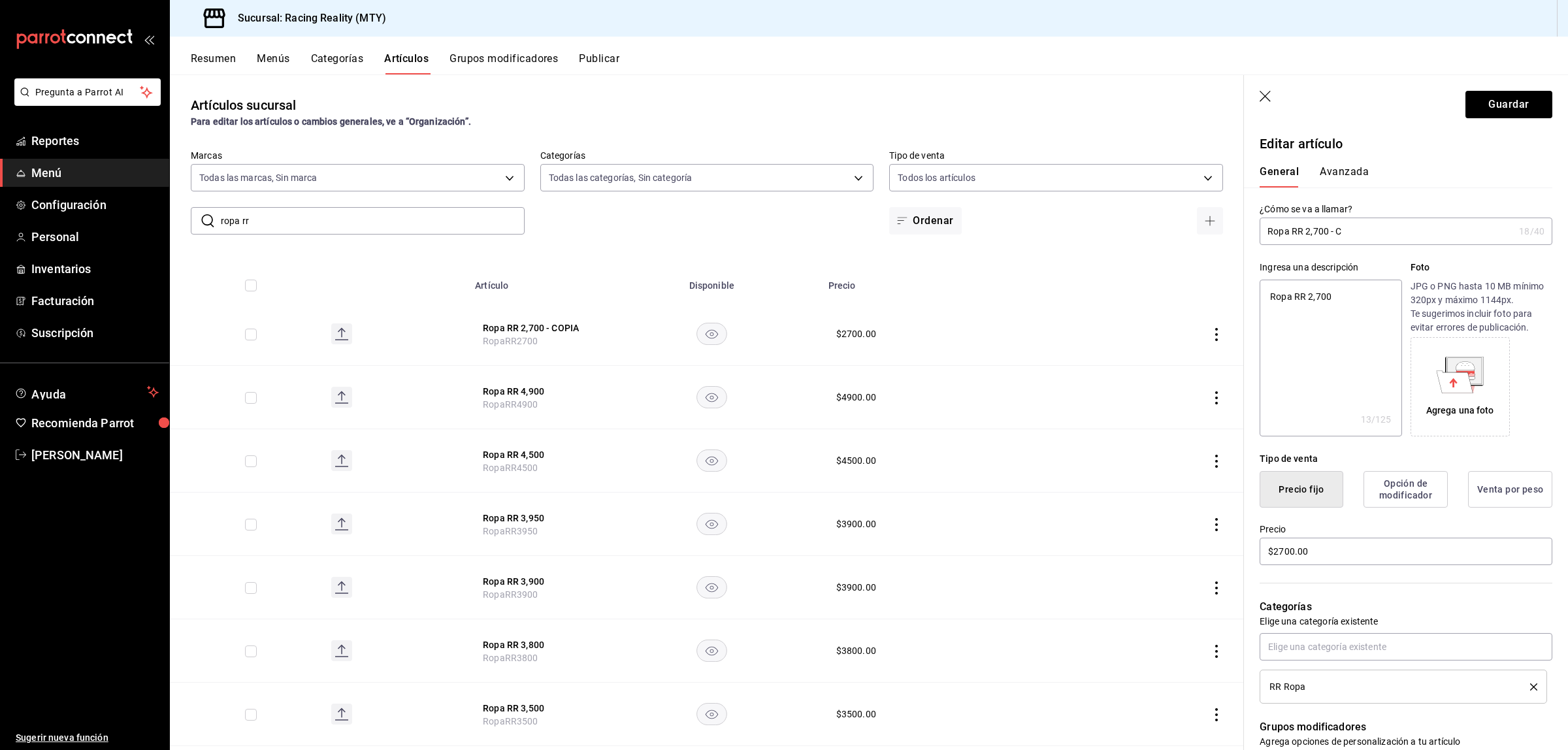
type input "Ropa RR 2,700 -"
type textarea "x"
type input "Ropa RR 2,700 -"
type textarea "x"
type input "Ropa RR 2,700"
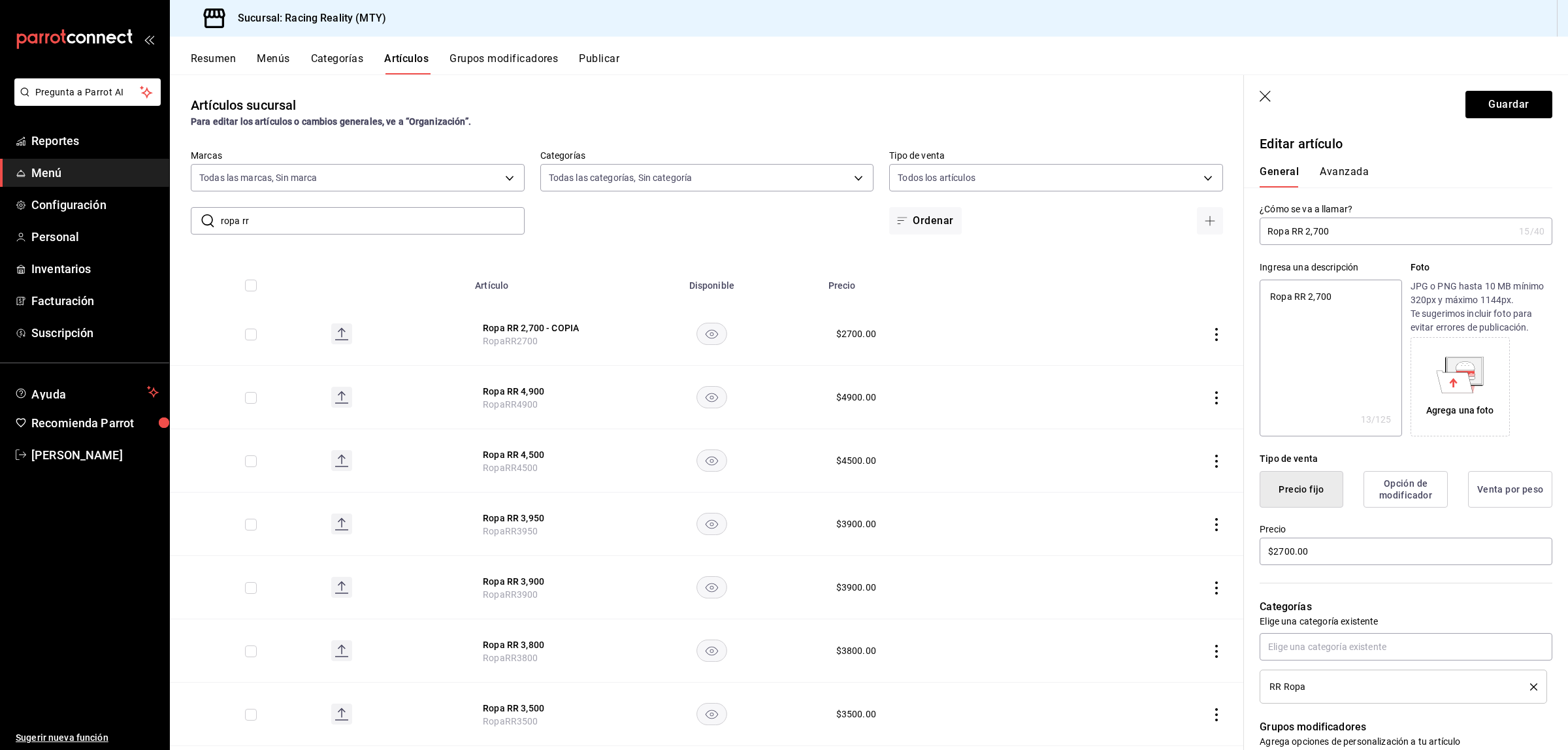
type textarea "x"
type input "Ropa RR 2,700"
type textarea "x"
type input "Ropa RR 2,70"
type textarea "x"
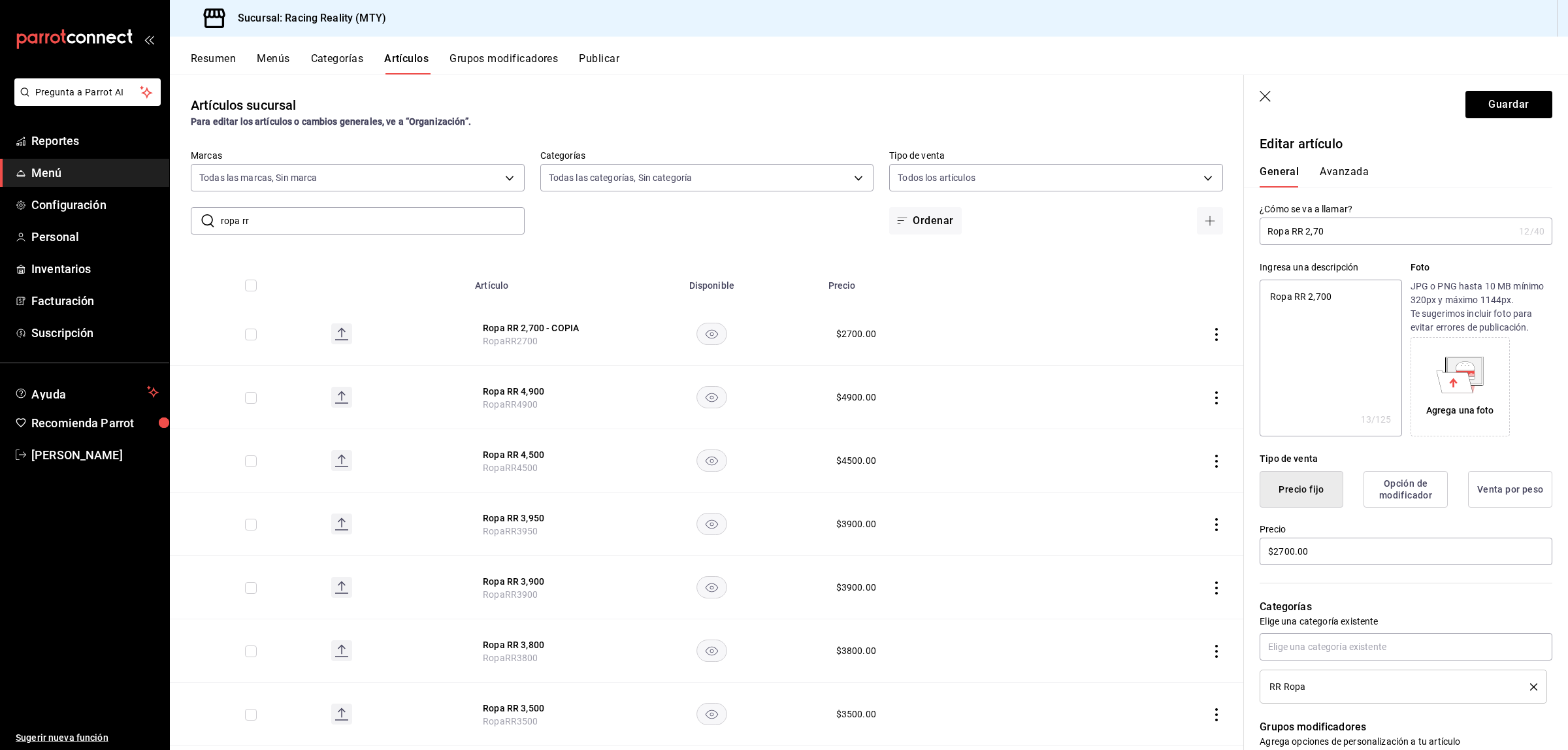
type input "Ropa RR 2,7"
type textarea "x"
type input "Ropa RR 2,75"
type textarea "x"
type input "Ropa RR 2,750"
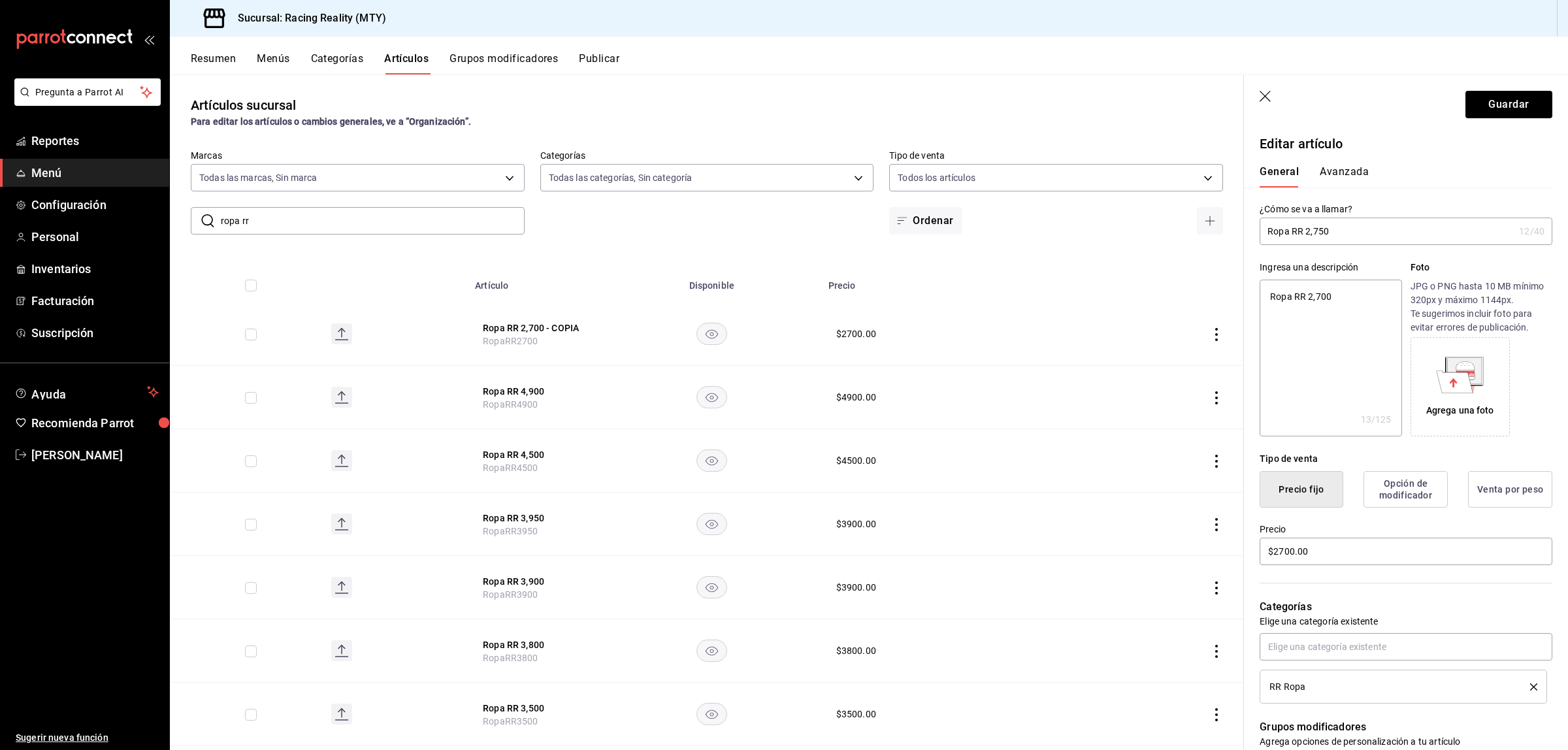
type textarea "x"
type input "Ropa RR 2,750"
type textarea "x"
click at [1341, 306] on textarea "Ropa RR 2,700" at bounding box center [1330, 357] width 142 height 157
type textarea "Ropa RR 2,70"
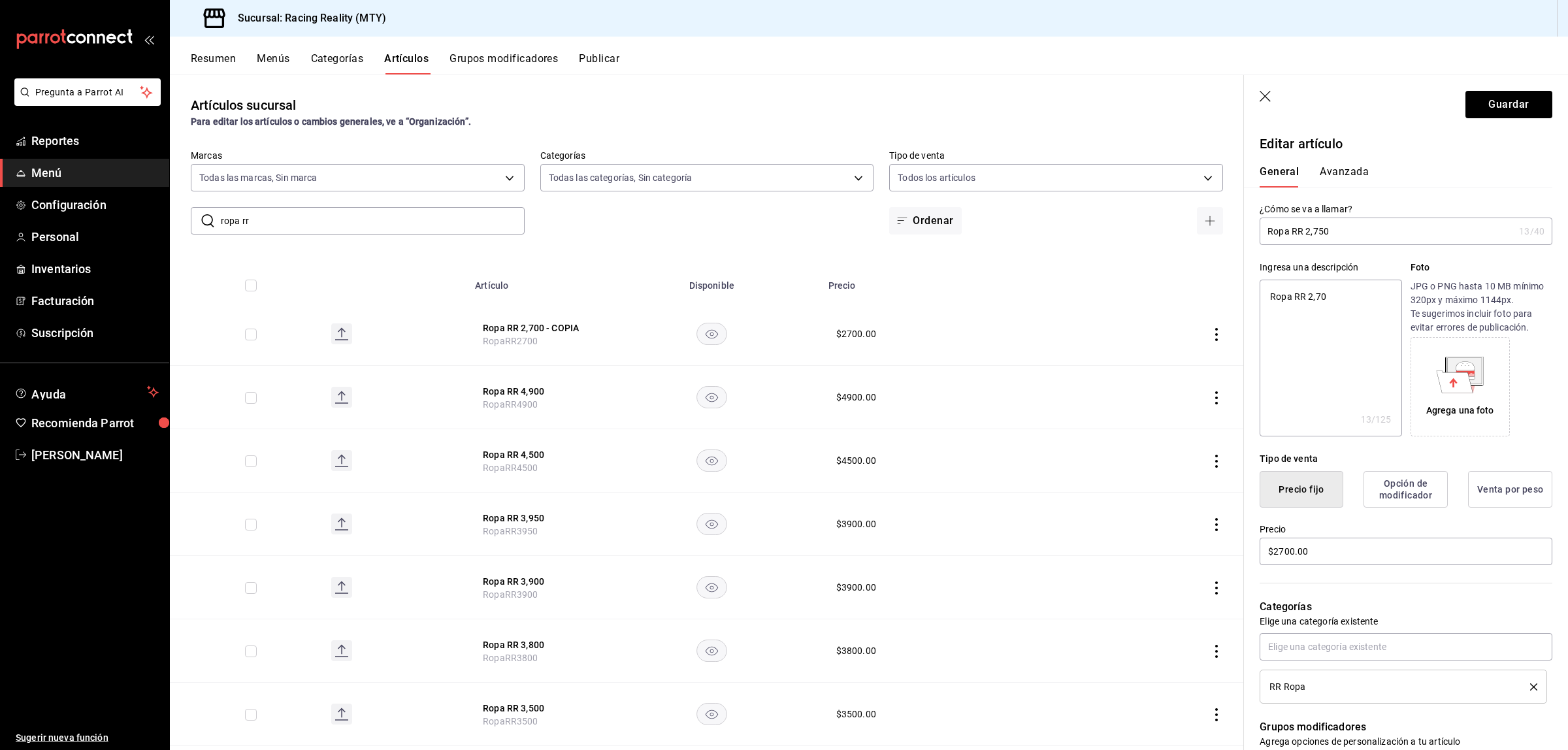
type textarea "x"
type textarea "Ropa RR 2,7"
type textarea "x"
type textarea "Ropa RR 2,75"
type textarea "x"
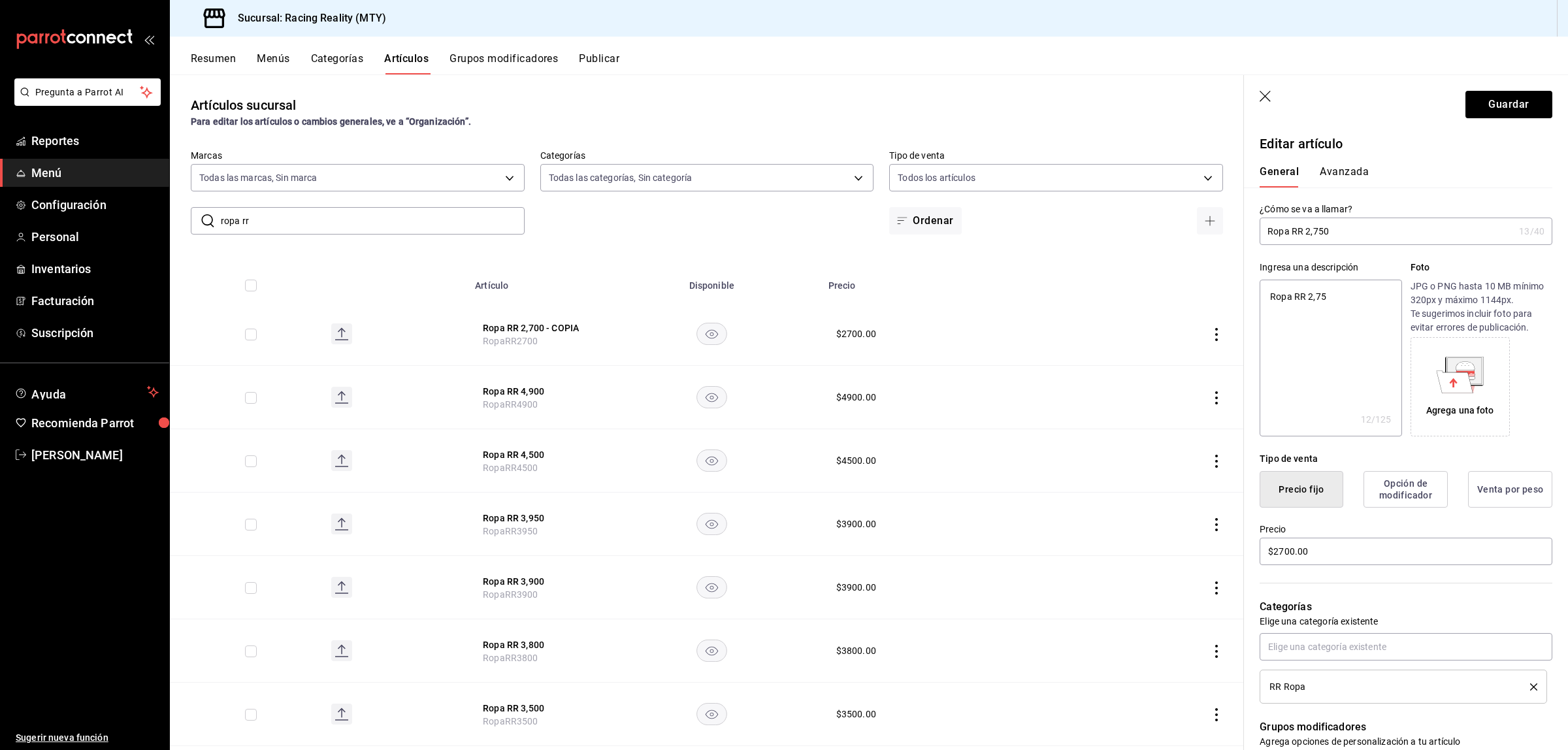
type textarea "Ropa RR 2,750"
type textarea "x"
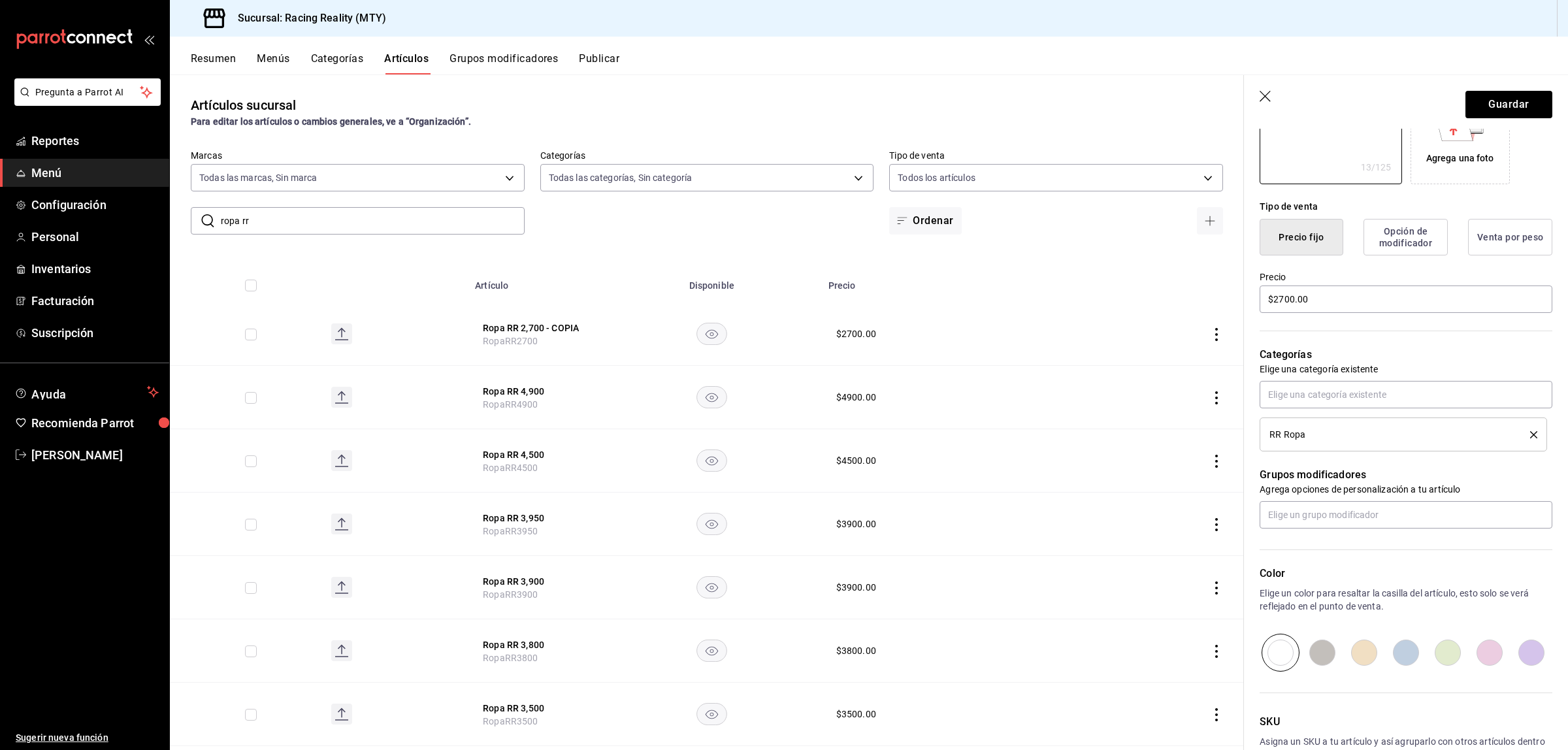
scroll to position [274, 0]
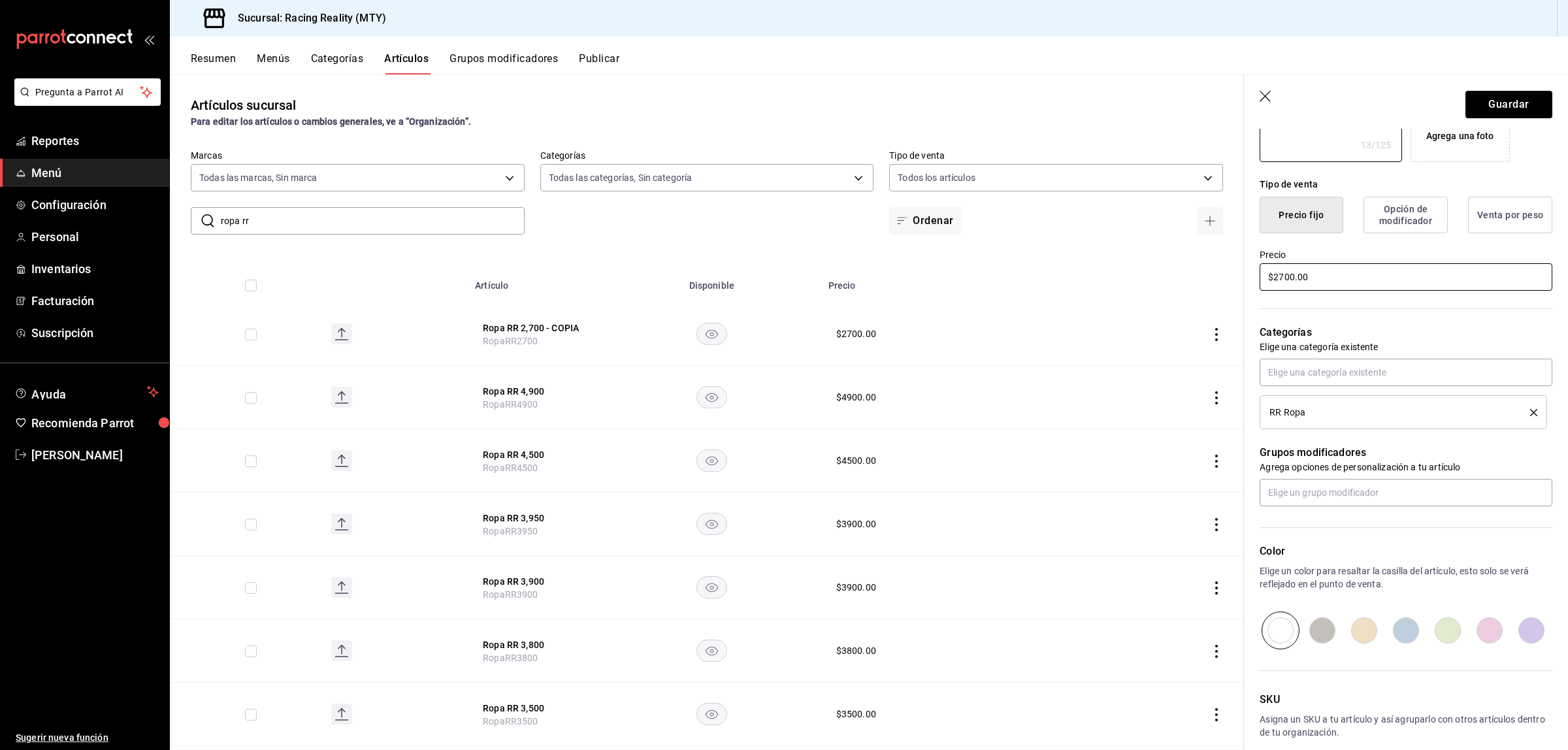
type textarea "Ropa RR 2,750"
type textarea "x"
click at [1289, 272] on input "$2700.00" at bounding box center [1405, 277] width 293 height 27
type input "$270.00"
type textarea "x"
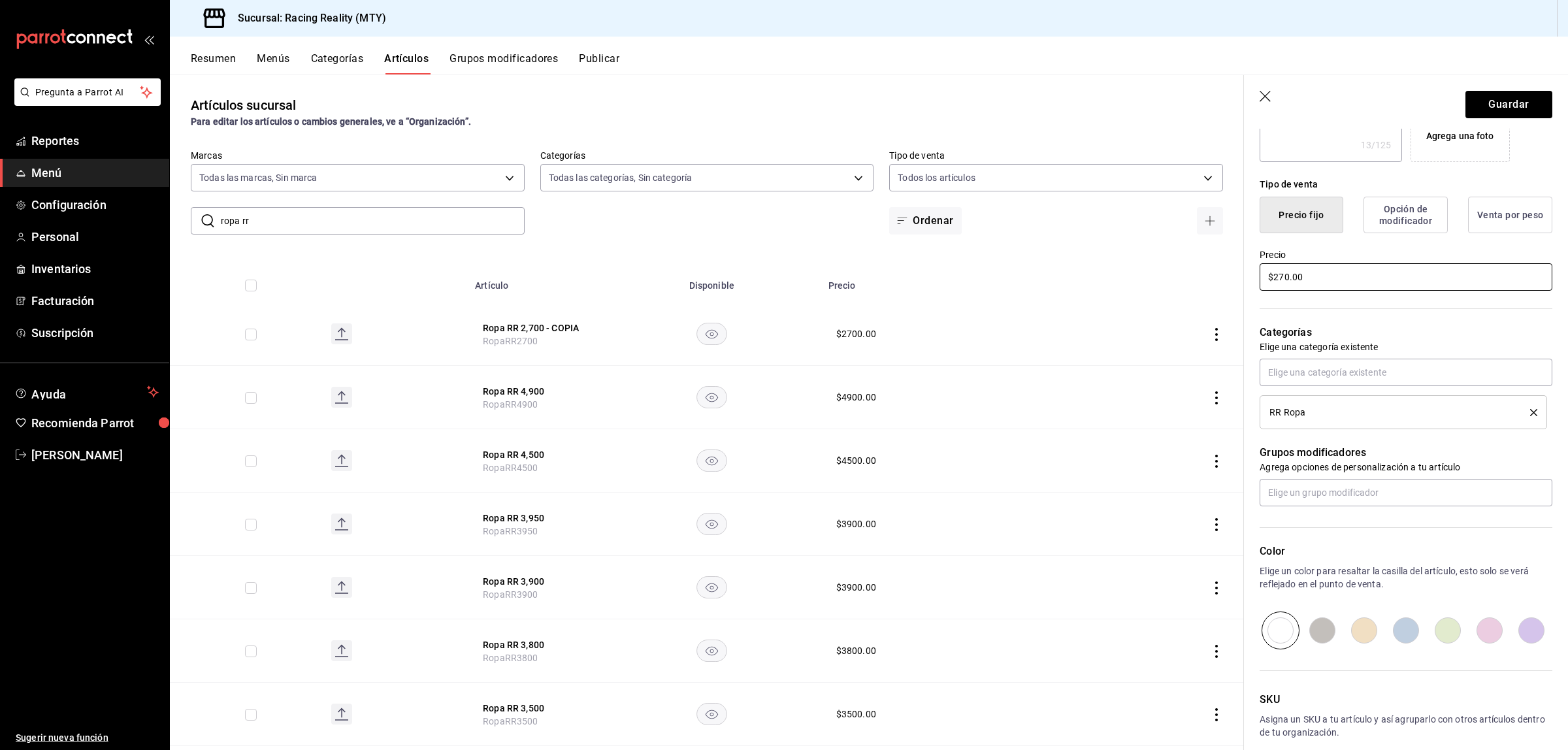
type input "$27.00"
type textarea "x"
type input "$275.00"
type textarea "x"
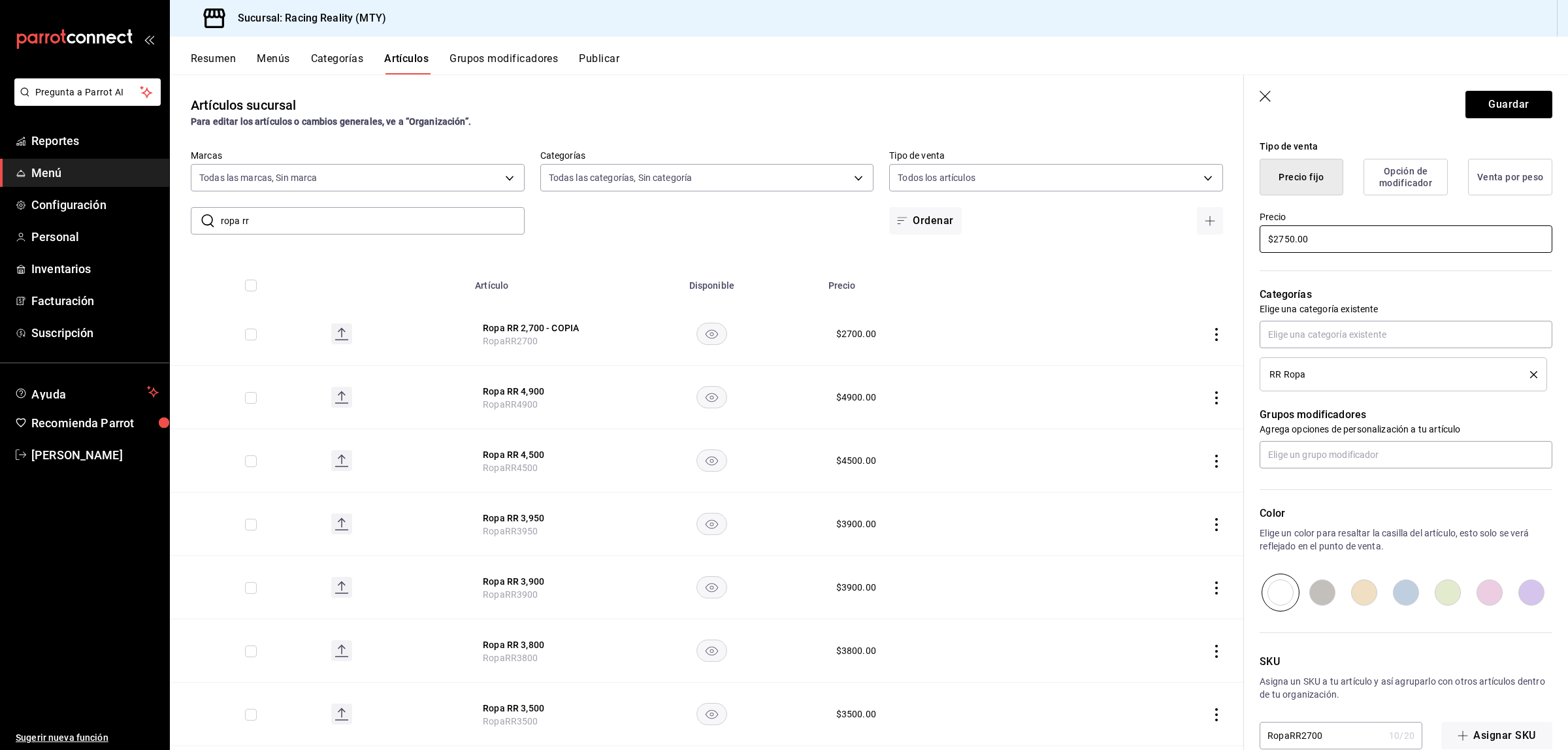
scroll to position [338, 0]
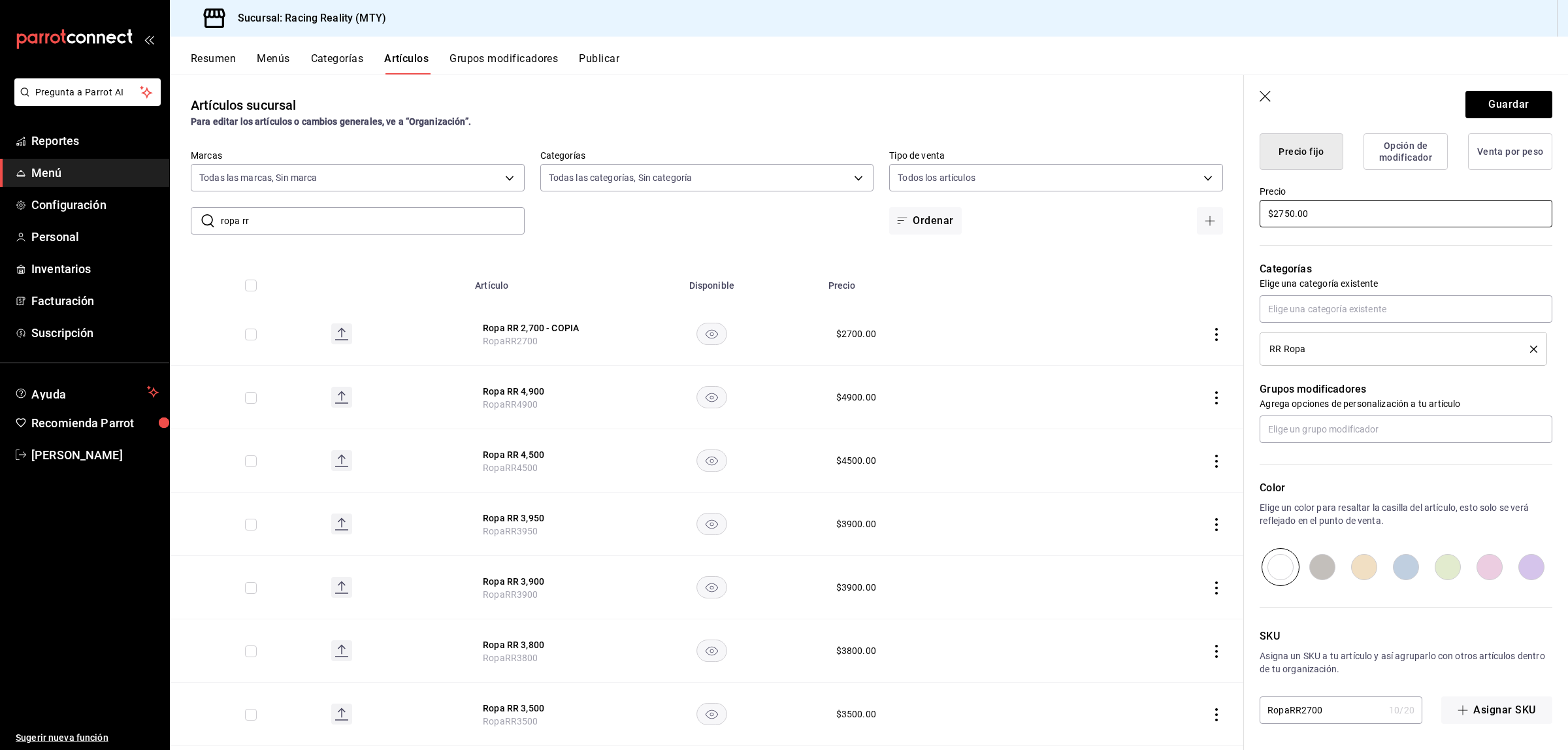
type input "$2750.00"
click at [1317, 706] on input "RopaRR2700" at bounding box center [1321, 710] width 124 height 26
type input "RopaRR270"
type textarea "x"
type input "RopaRR2750"
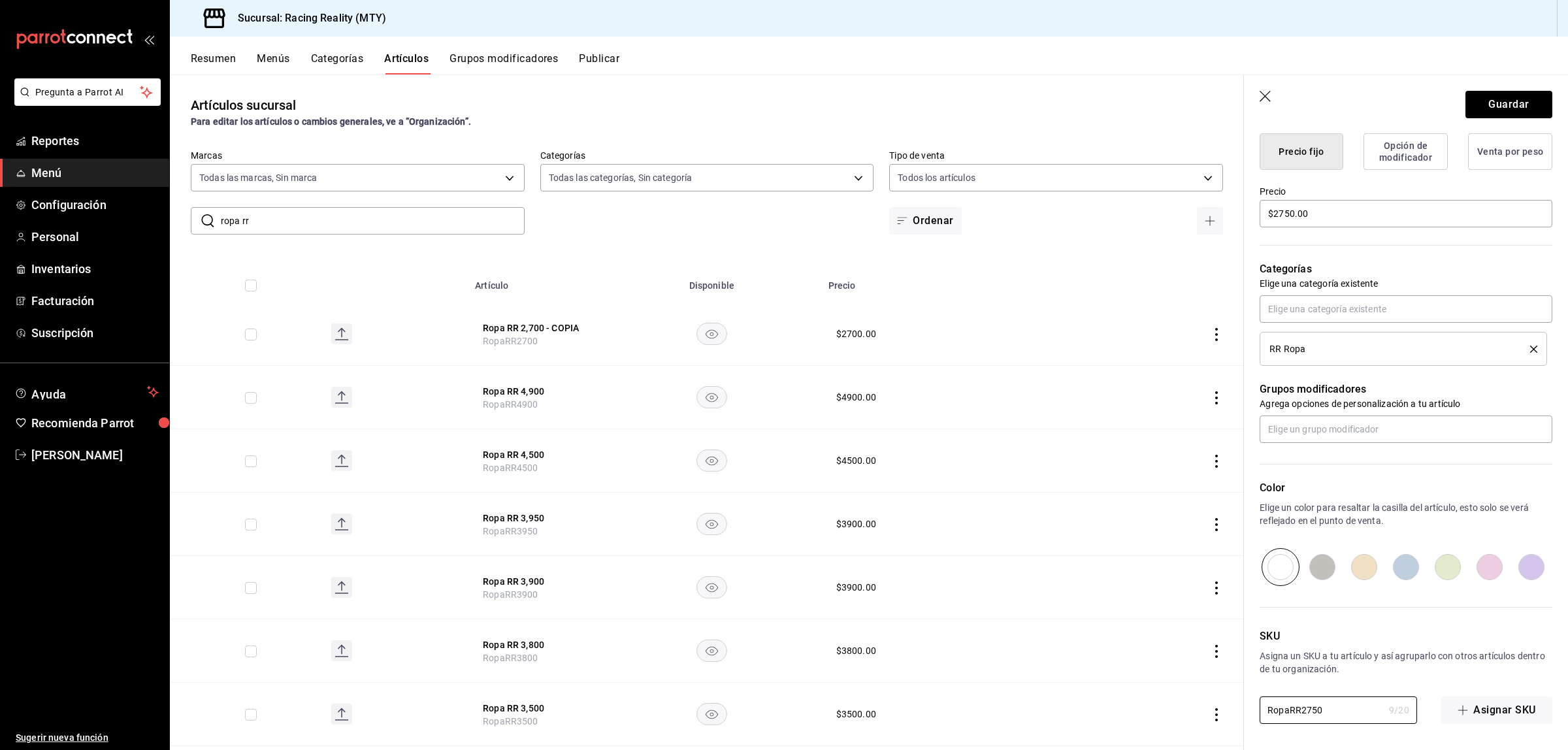
type textarea "x"
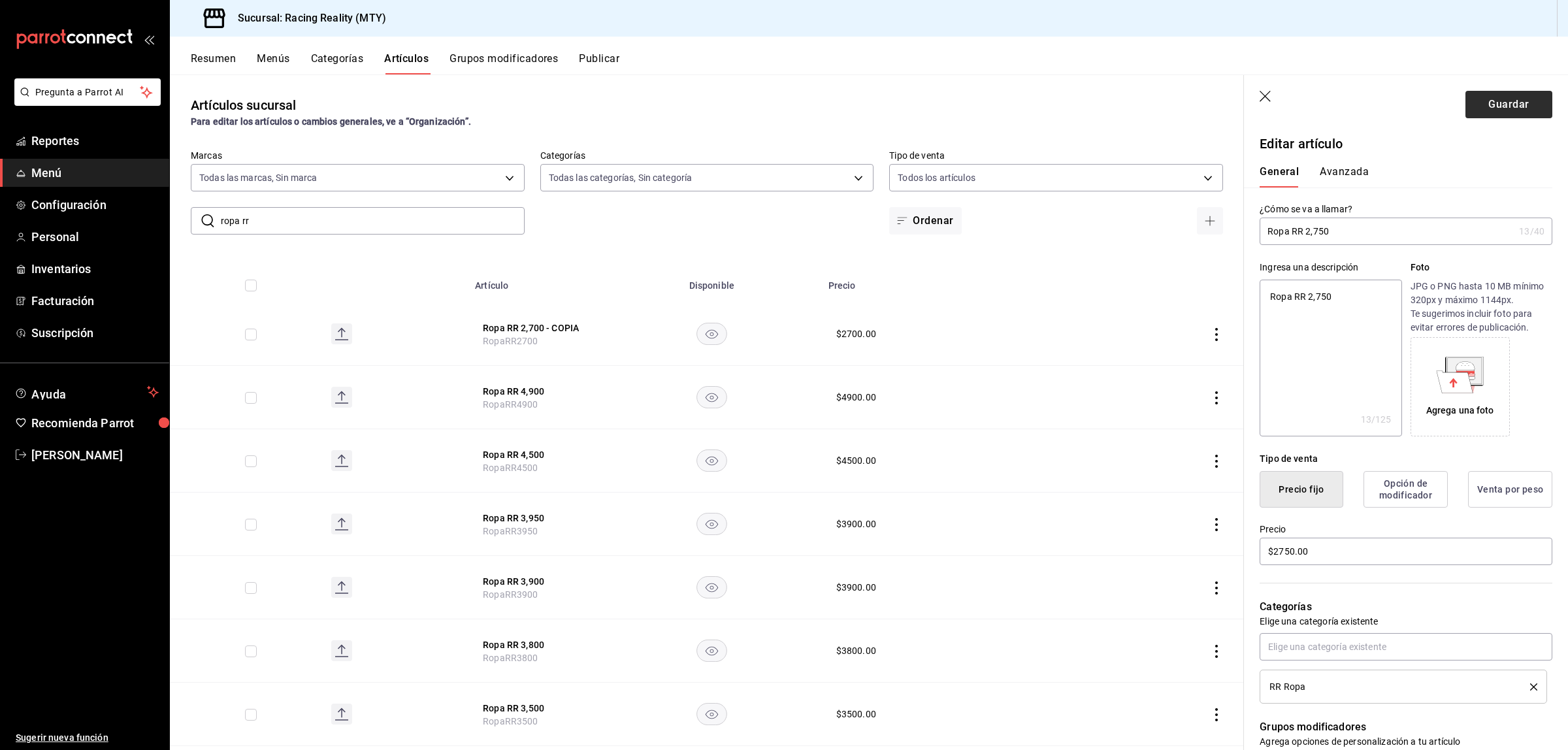
type input "RopaRR2750"
click at [1490, 97] on button "Guardar" at bounding box center [1509, 105] width 87 height 27
type textarea "x"
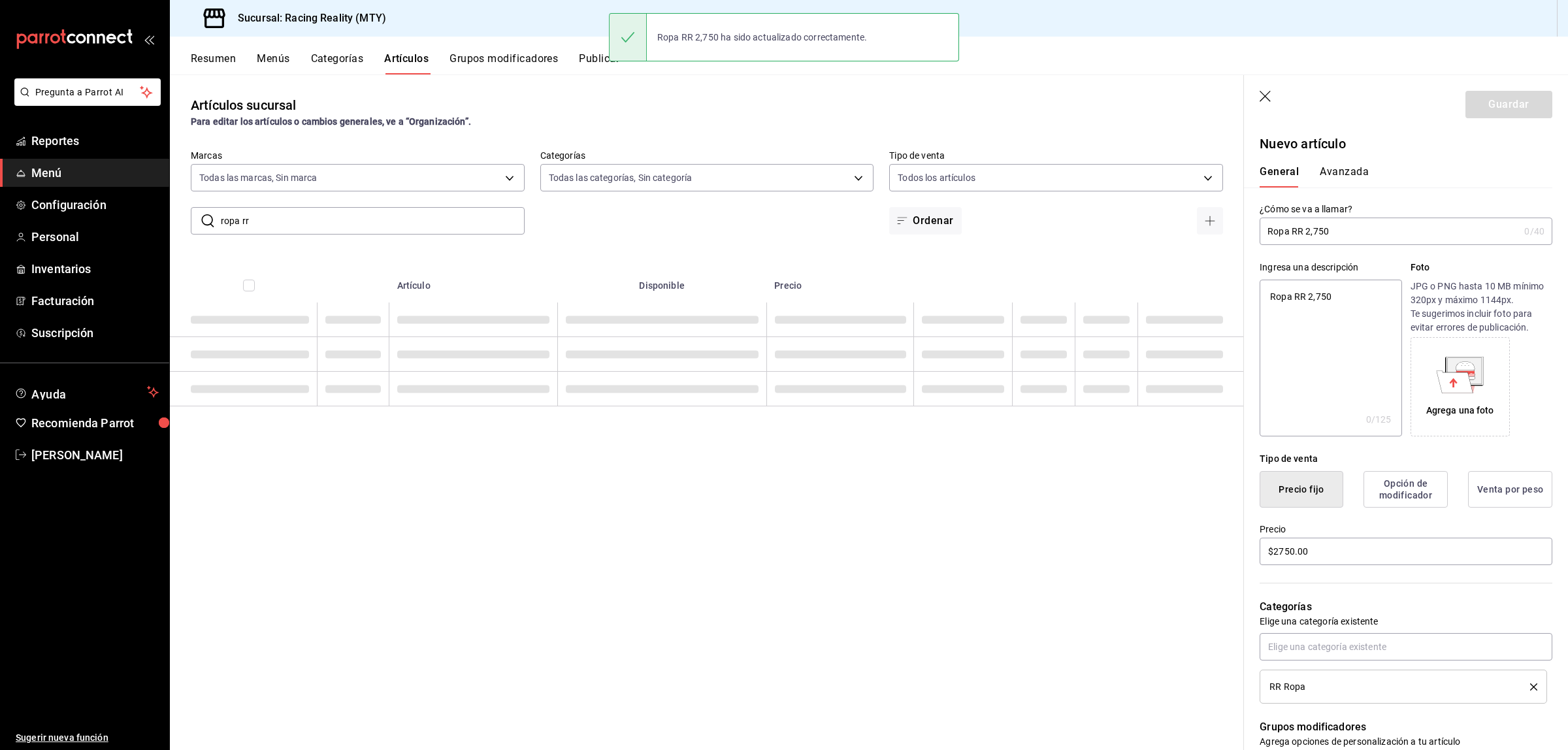
type textarea "x"
type input "AR-1756253671564"
